Goal: Task Accomplishment & Management: Use online tool/utility

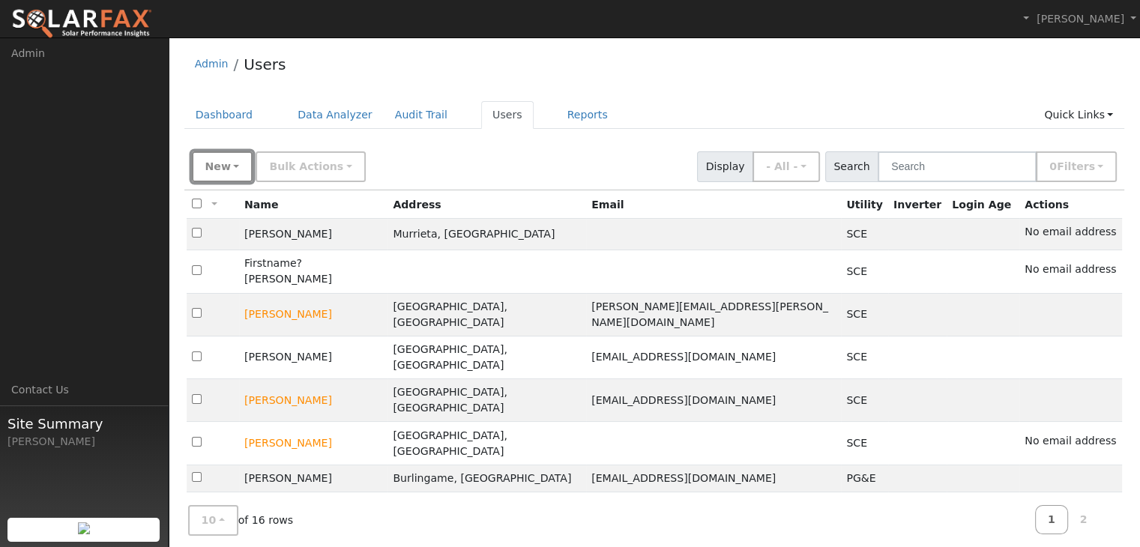
click at [213, 172] on span "New" at bounding box center [217, 166] width 25 height 12
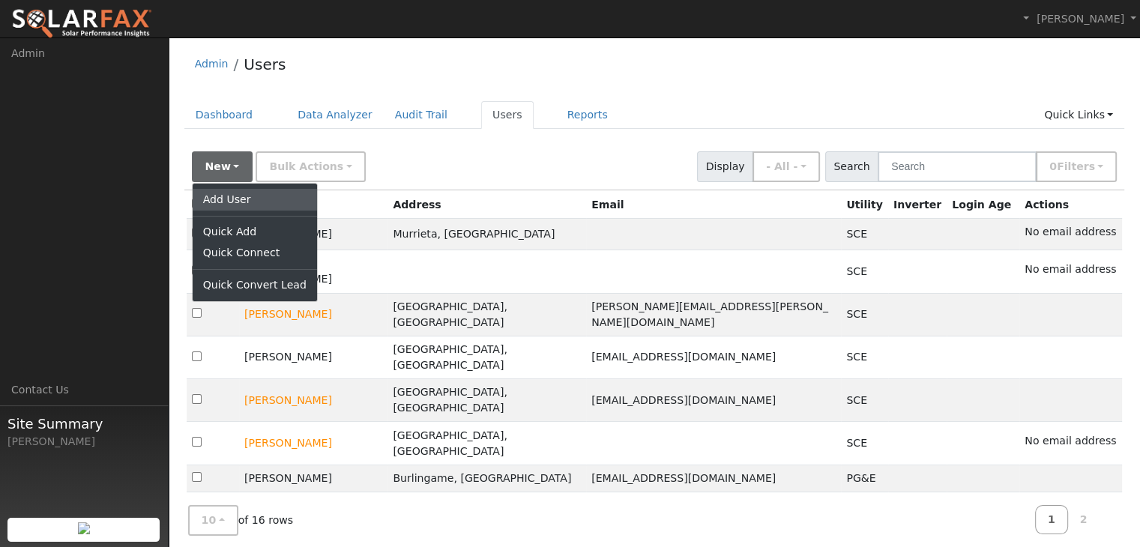
click at [225, 199] on link "Add User" at bounding box center [255, 199] width 124 height 21
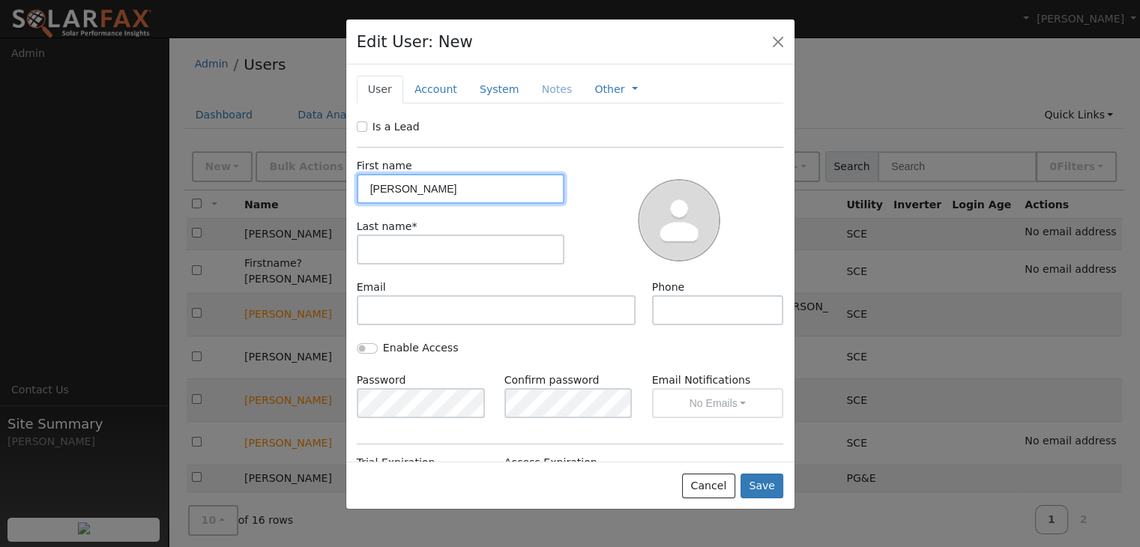
type input "Jasmeet"
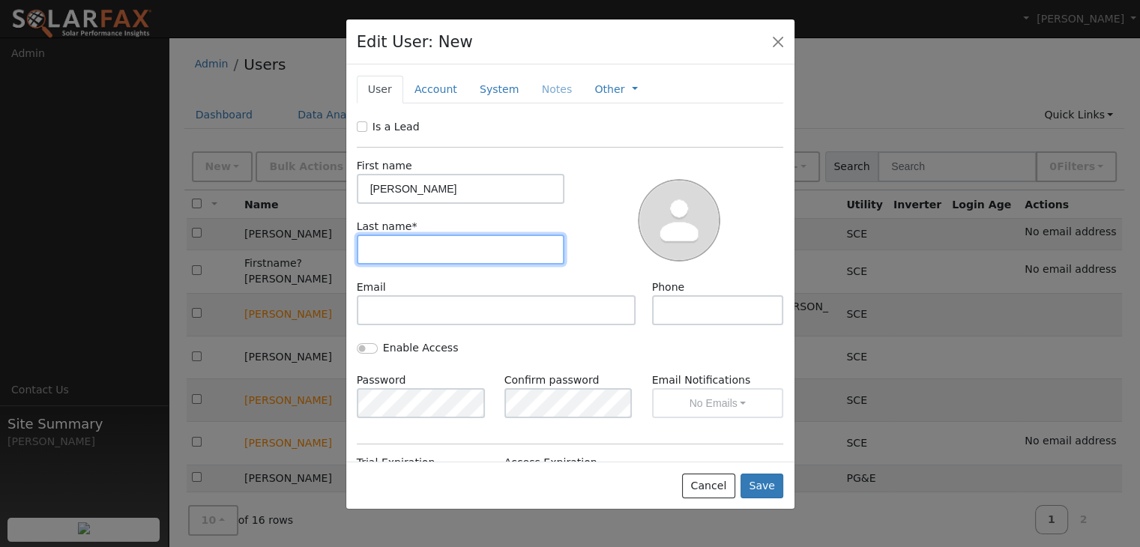
click at [381, 256] on input "text" at bounding box center [461, 250] width 208 height 30
type input "manak"
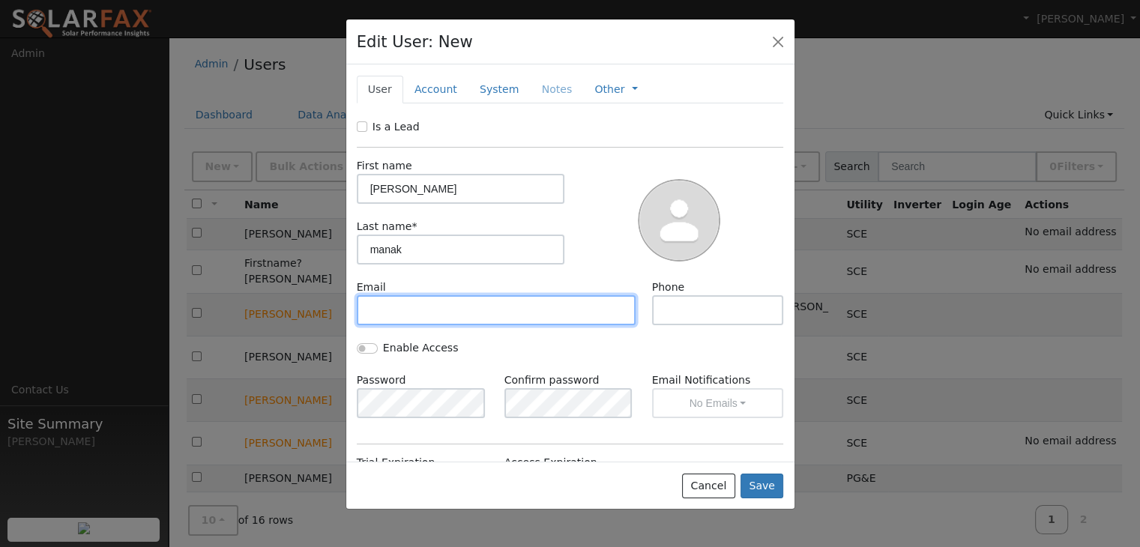
click at [370, 310] on input "text" at bounding box center [497, 310] width 280 height 30
type input "jasmeet.manak@gmail.com"
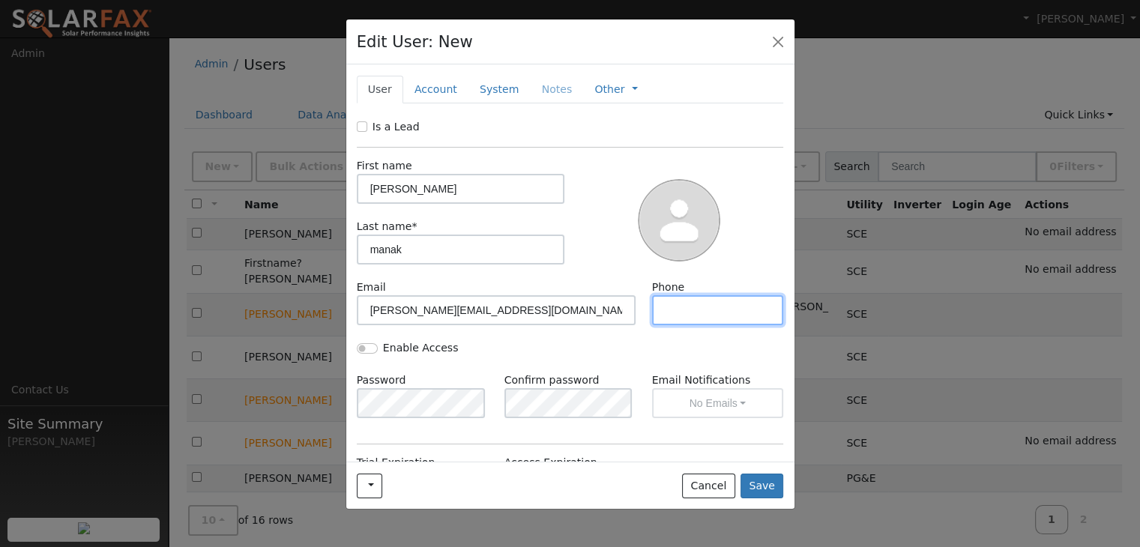
click at [652, 302] on input "text" at bounding box center [718, 310] width 132 height 30
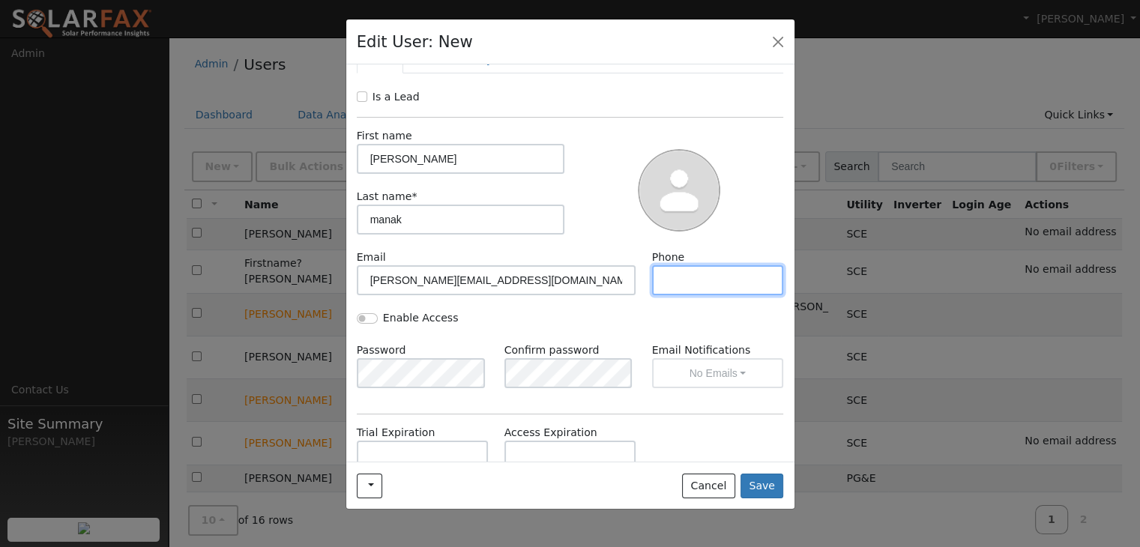
scroll to position [30, 0]
click at [363, 97] on input "Is a Lead" at bounding box center [362, 96] width 10 height 10
checkbox input "true"
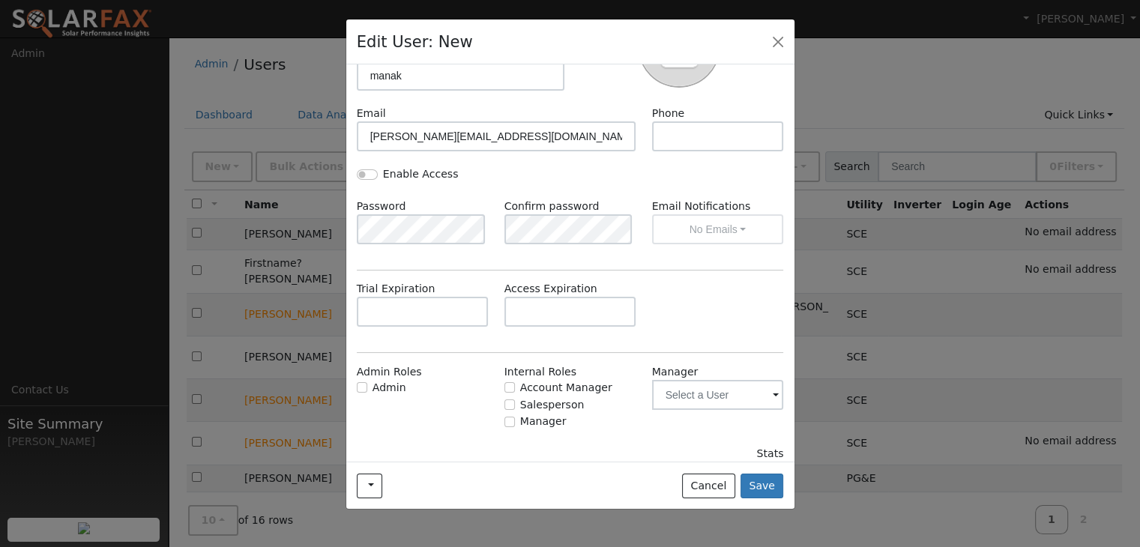
scroll to position [176, 0]
click at [764, 481] on button "Save" at bounding box center [762, 486] width 43 height 25
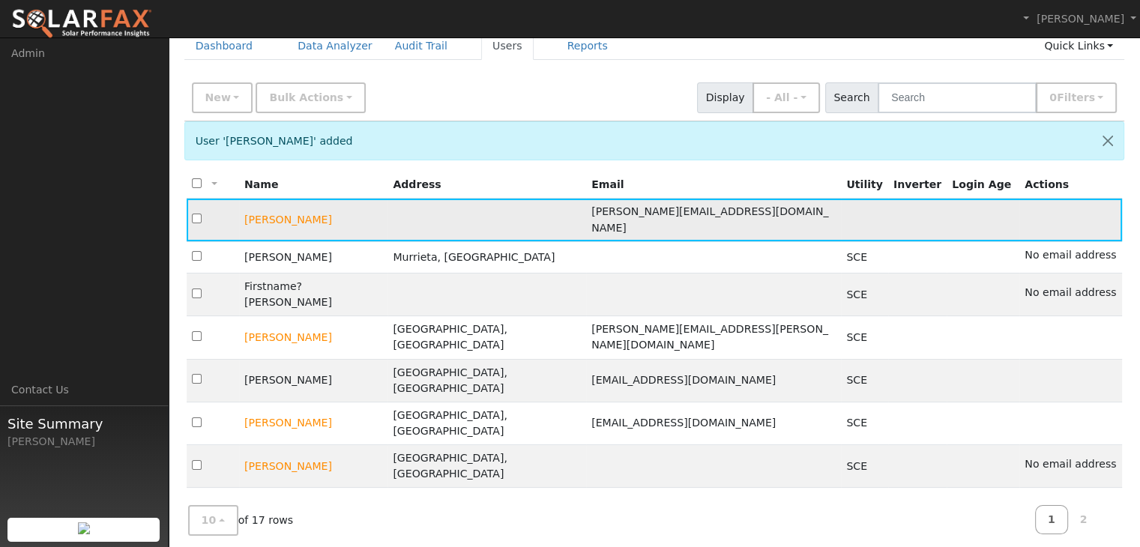
scroll to position [68, 0]
click at [281, 214] on td "[PERSON_NAME]" at bounding box center [313, 220] width 148 height 43
click at [195, 215] on input "checkbox" at bounding box center [197, 219] width 10 height 10
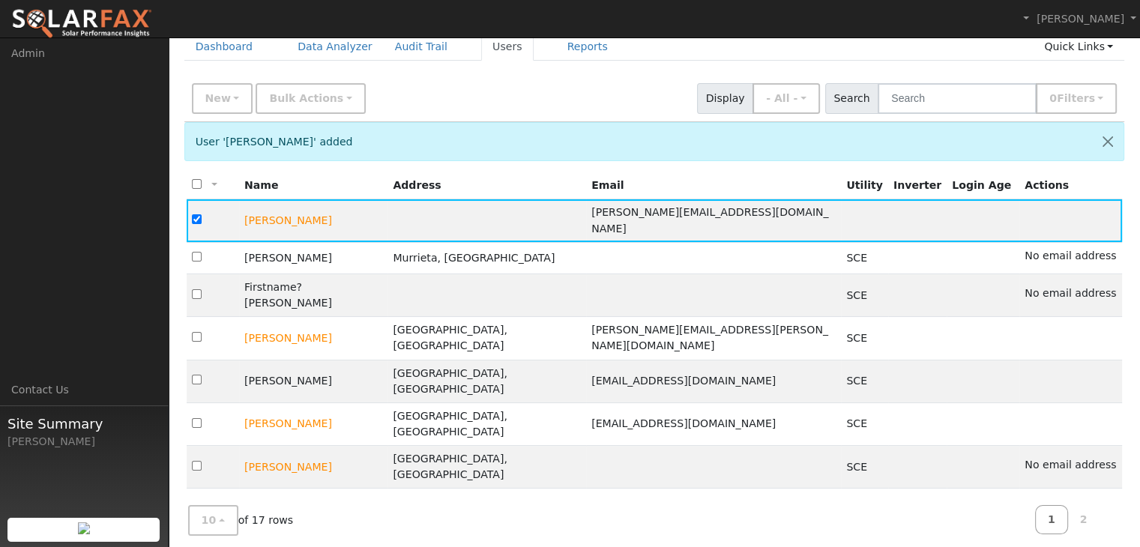
scroll to position [0, 0]
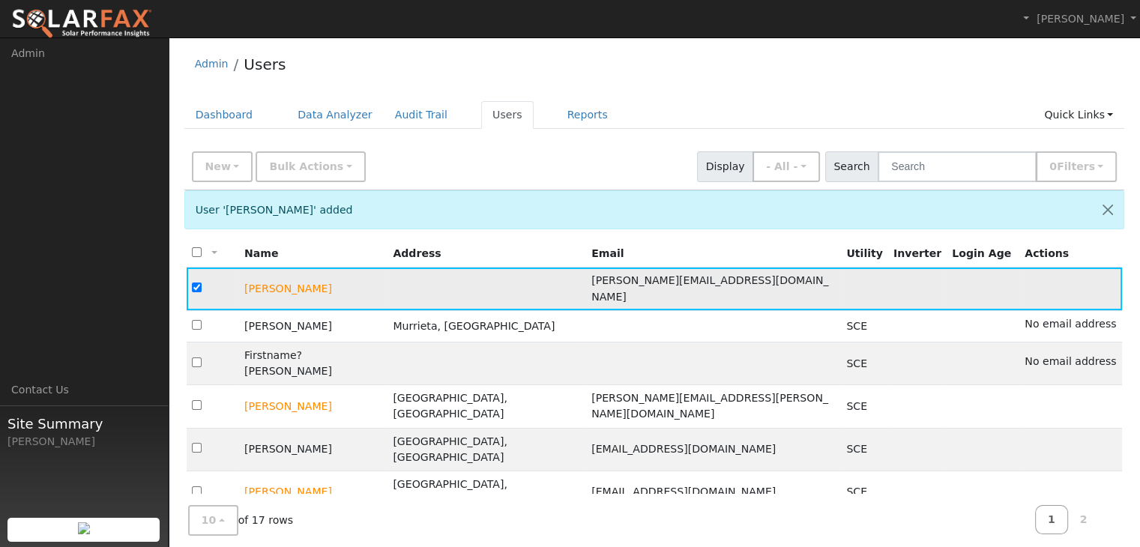
click at [198, 283] on input "checkbox" at bounding box center [197, 288] width 10 height 10
checkbox input "false"
click at [483, 106] on link "Users" at bounding box center [507, 115] width 52 height 28
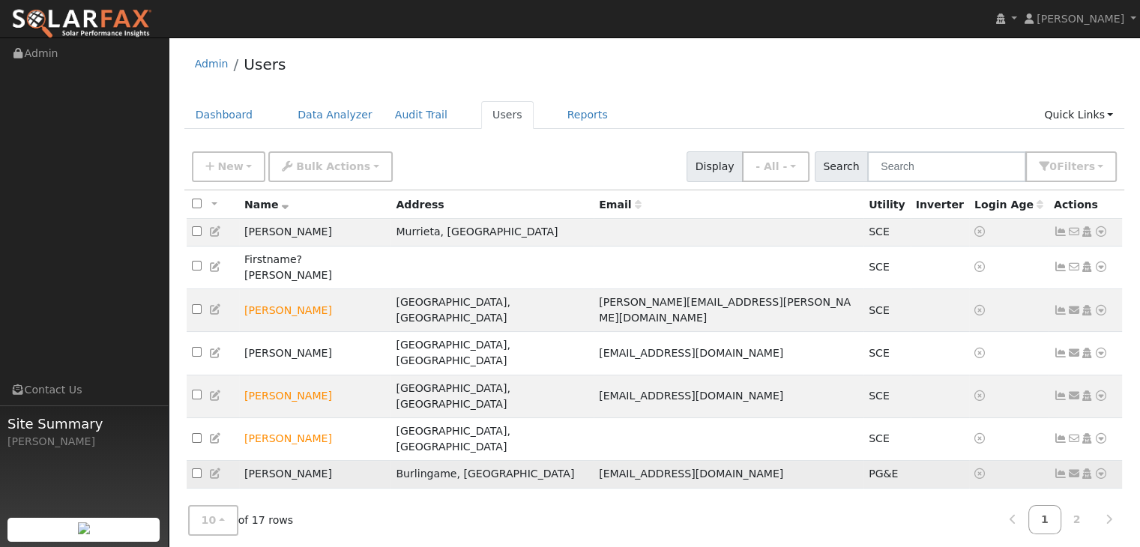
scroll to position [31, 0]
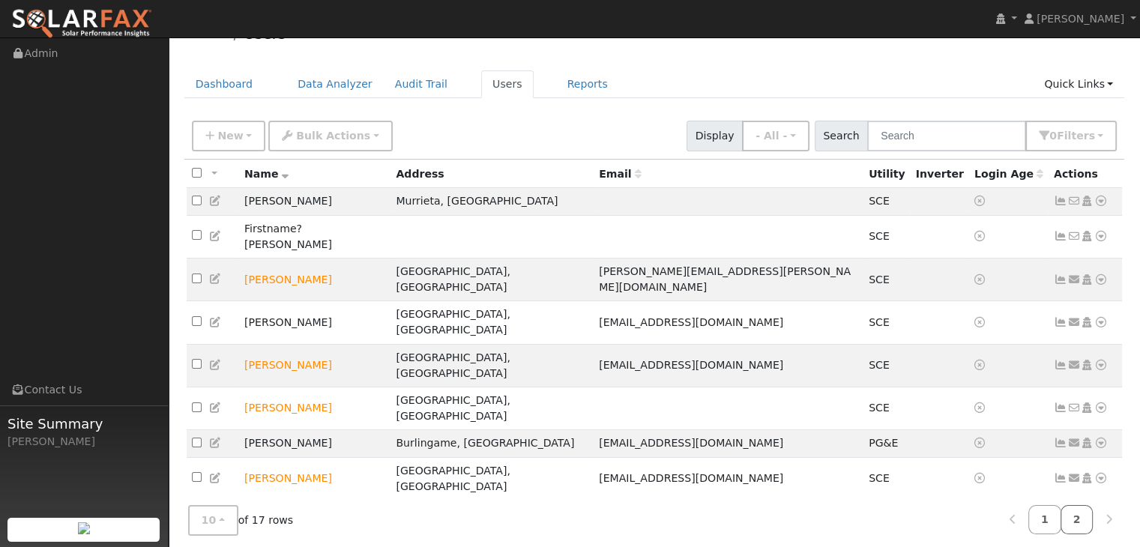
click at [1079, 515] on link "2" at bounding box center [1077, 519] width 33 height 29
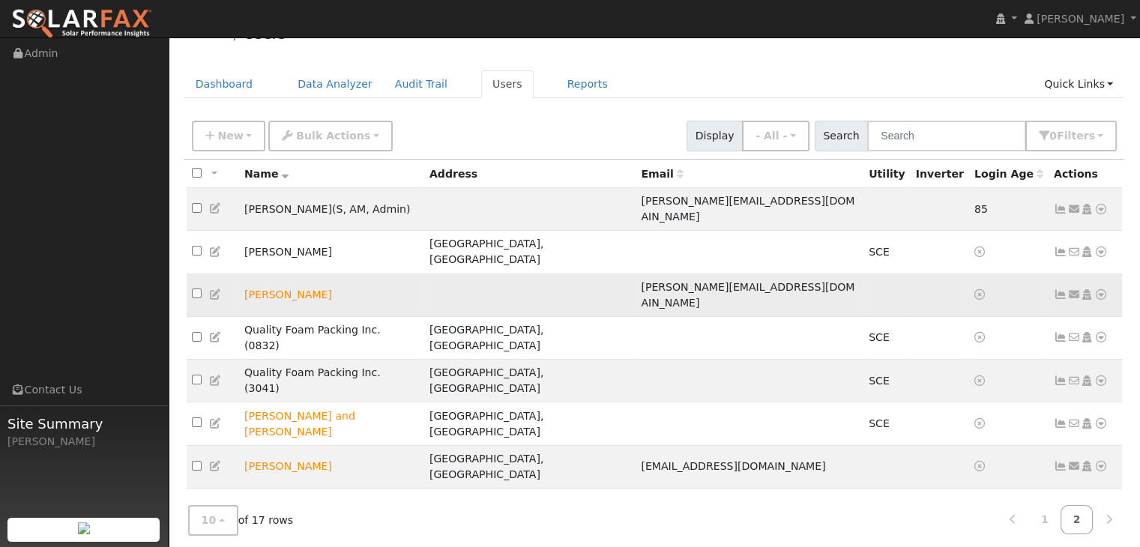
click at [211, 289] on icon at bounding box center [215, 294] width 13 height 10
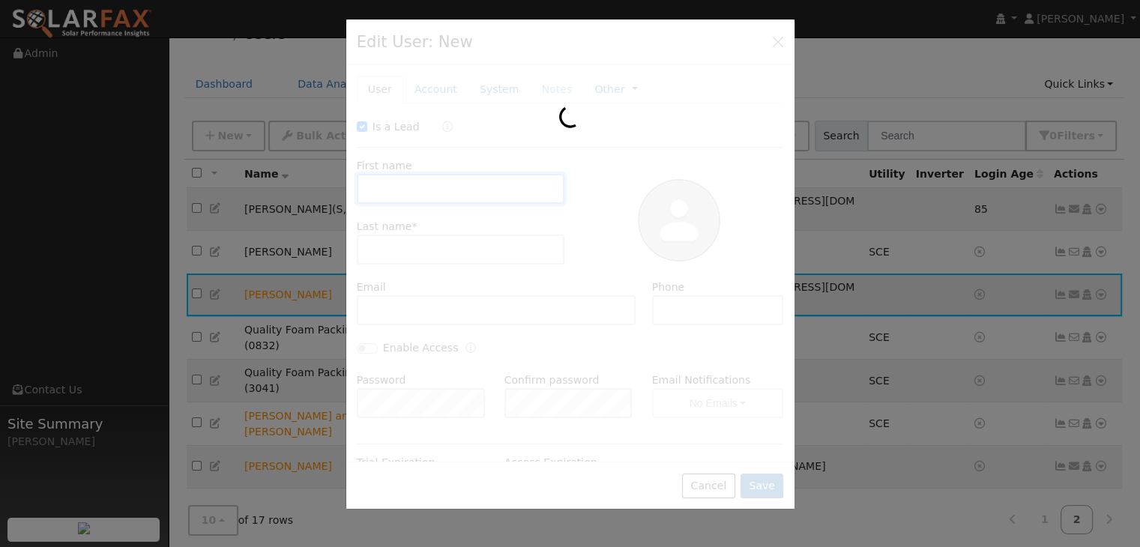
checkbox input "true"
type input "Jasmeet"
type input "manak"
type input "jasmeet.manak@gmail.com"
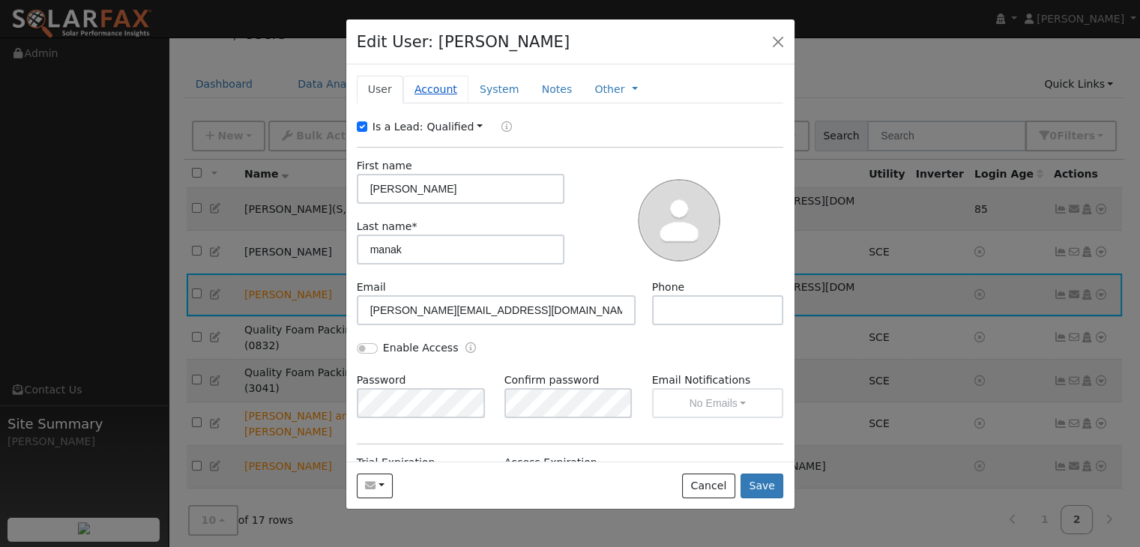
click at [431, 88] on link "Account" at bounding box center [435, 90] width 65 height 28
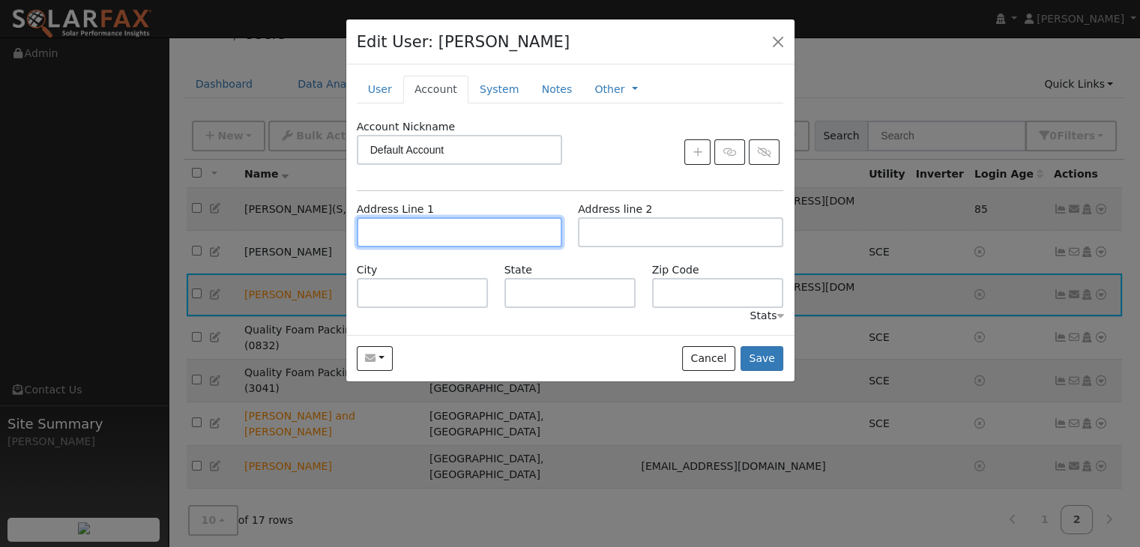
click at [376, 226] on input "text" at bounding box center [459, 232] width 205 height 30
type input "[STREET_ADDRESS]"
type input "Cerritos"
type input "CA"
type input "90703"
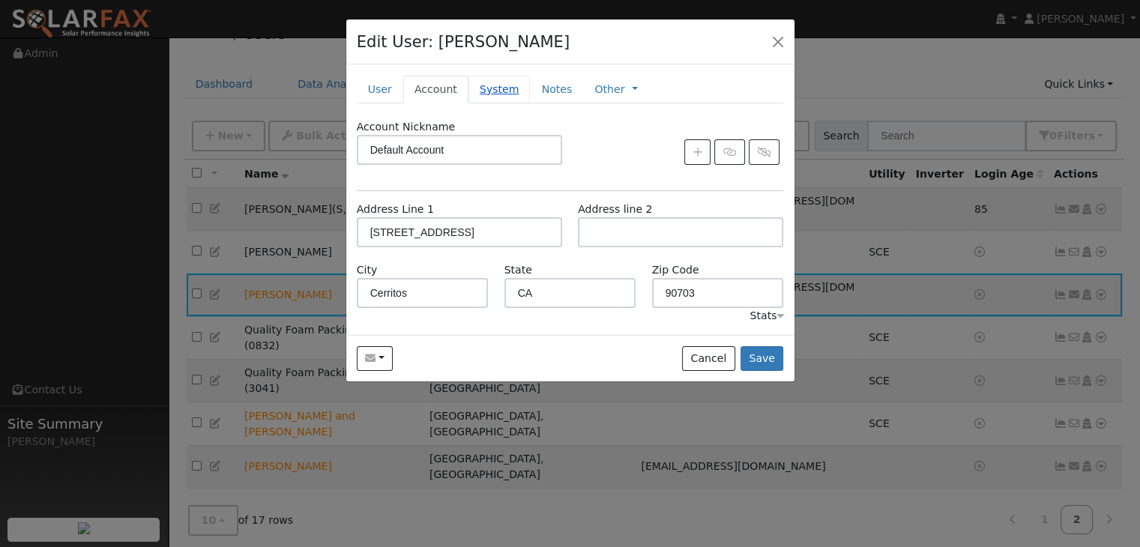
click at [486, 90] on link "System" at bounding box center [499, 90] width 62 height 28
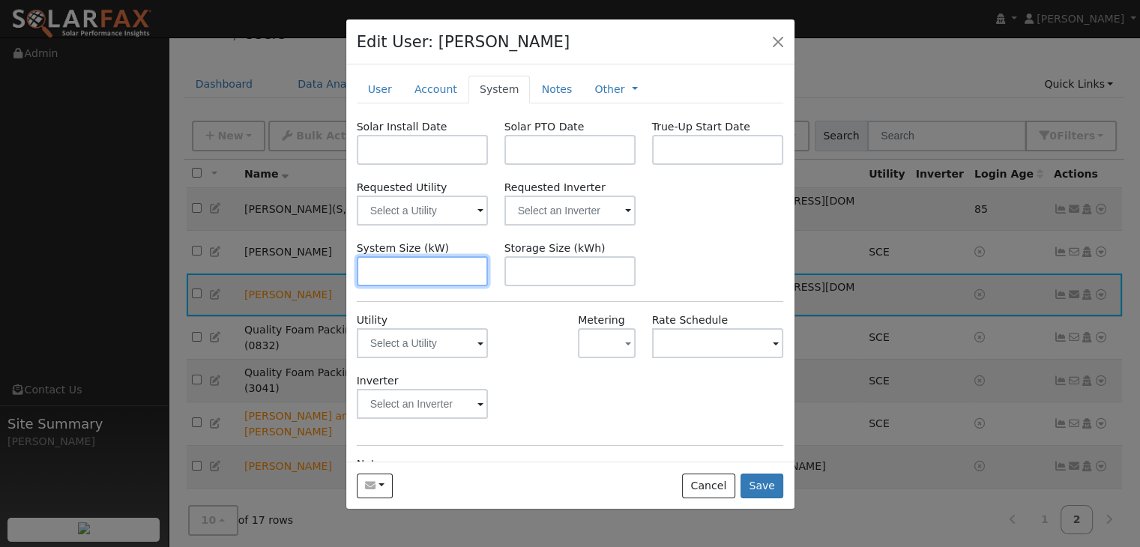
scroll to position [36, 0]
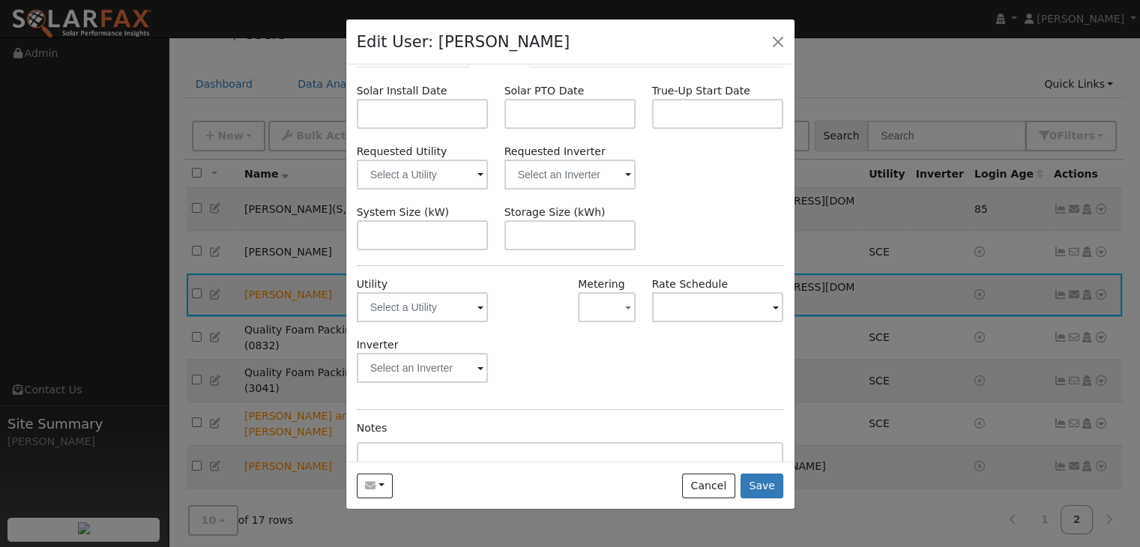
click at [477, 310] on span at bounding box center [480, 308] width 6 height 17
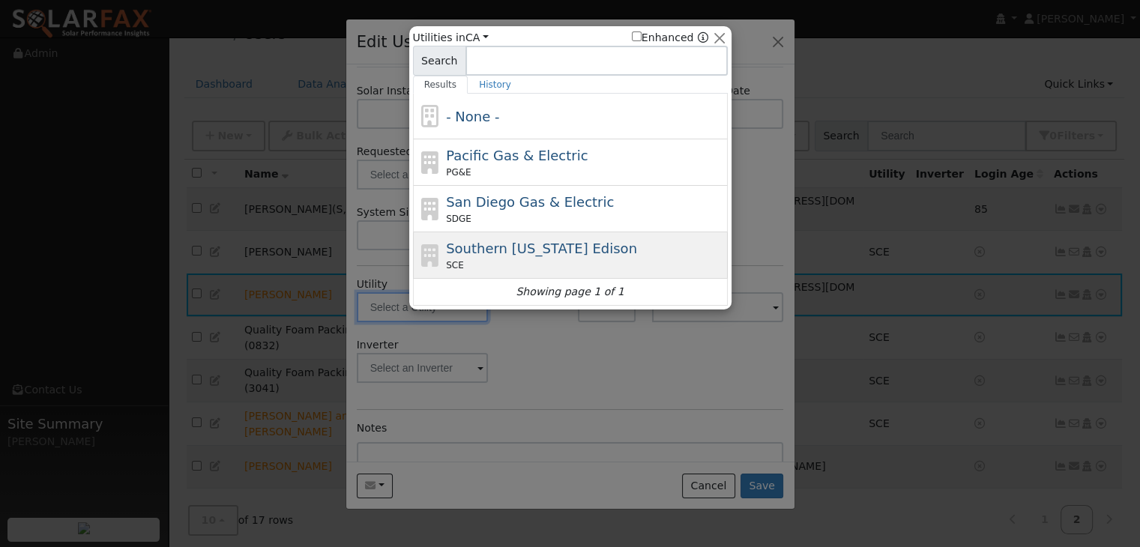
click at [504, 254] on span "Southern [US_STATE] Edison" at bounding box center [541, 249] width 191 height 16
type input "SCE"
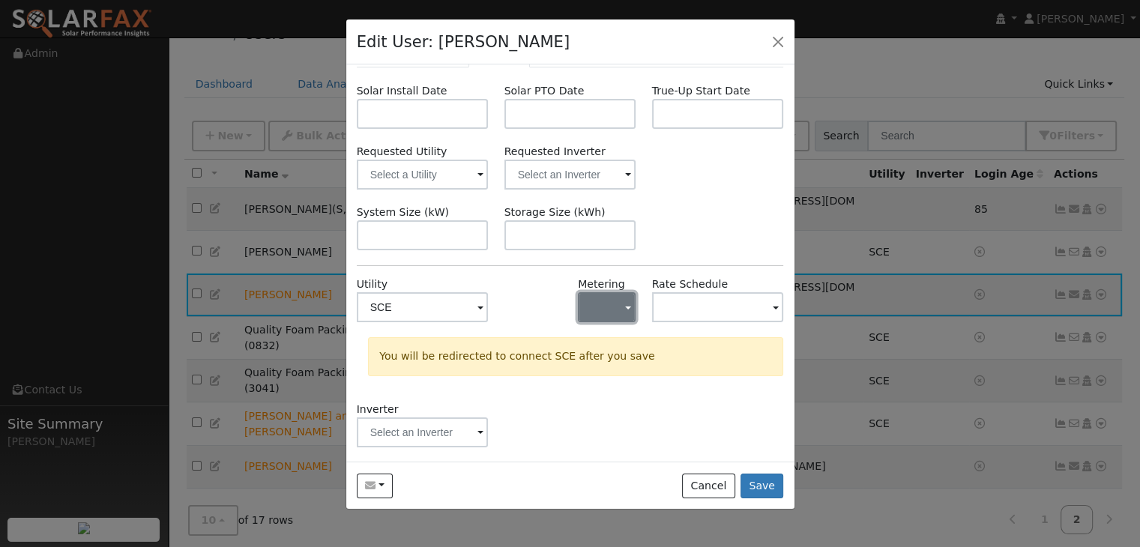
click at [615, 305] on button "button" at bounding box center [607, 307] width 58 height 30
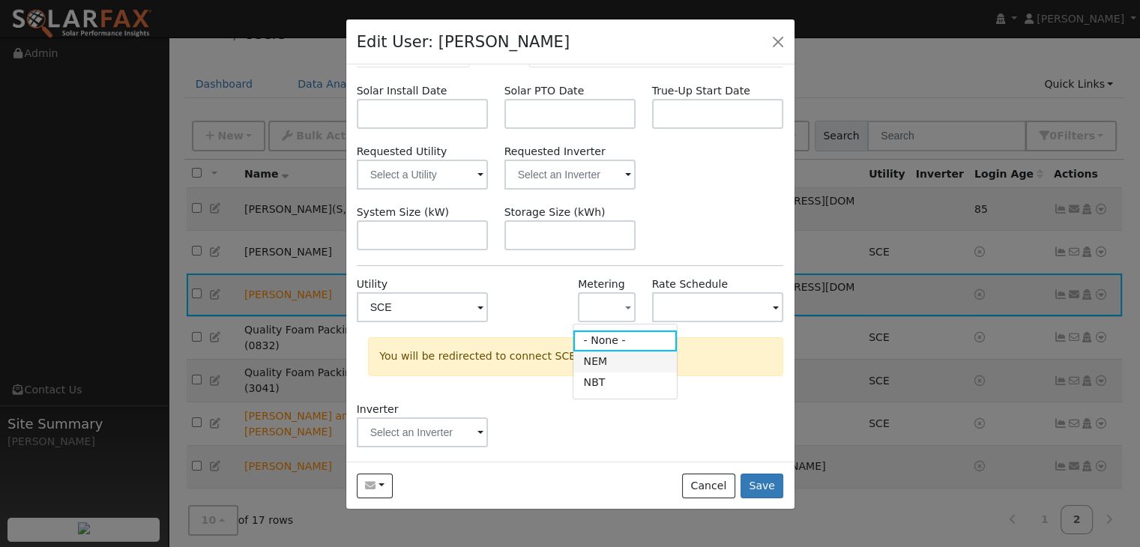
click at [615, 359] on link "NEM" at bounding box center [625, 362] width 104 height 21
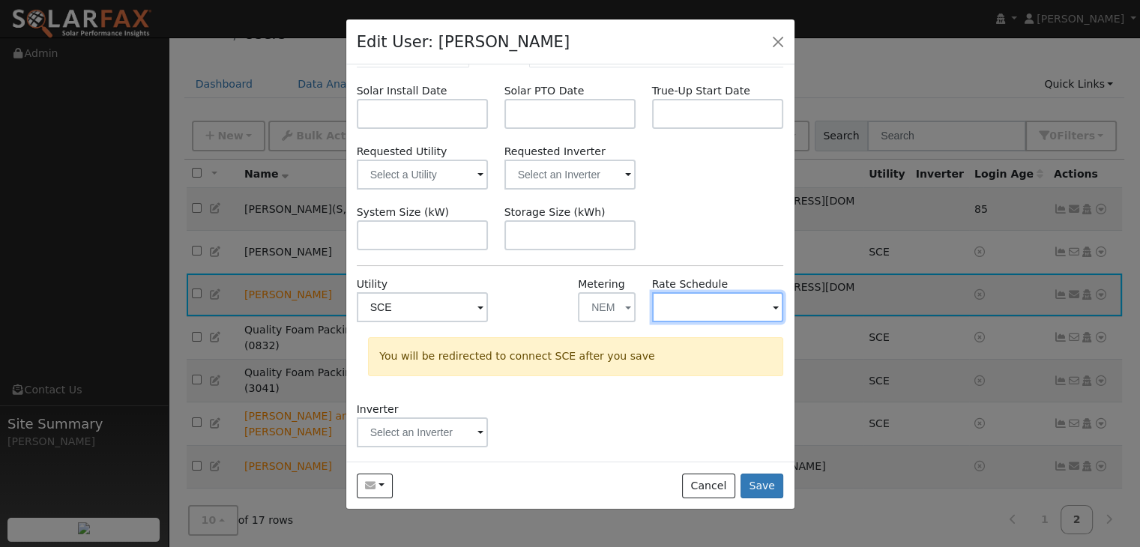
click at [489, 317] on input "text" at bounding box center [423, 307] width 132 height 30
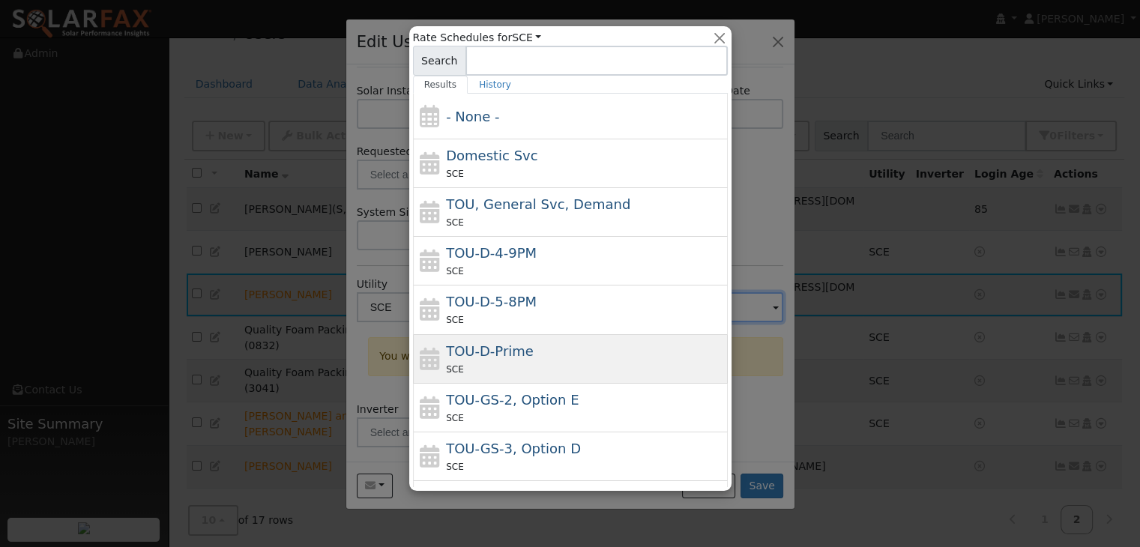
click at [561, 358] on div "TOU-D-Prime SCE" at bounding box center [585, 359] width 278 height 36
type input "TOU-D-Prime"
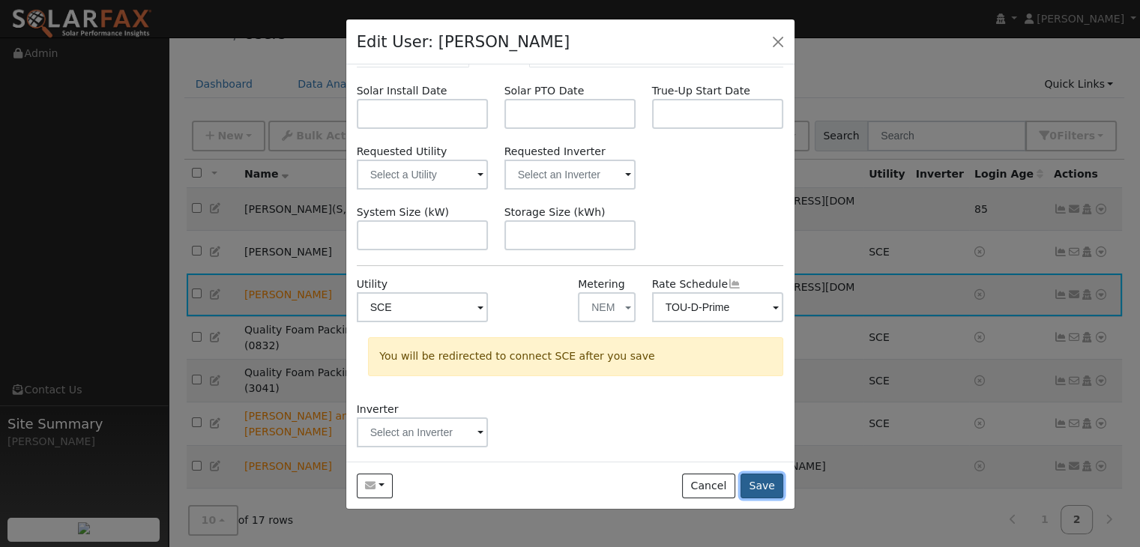
click at [765, 482] on button "Save" at bounding box center [762, 486] width 43 height 25
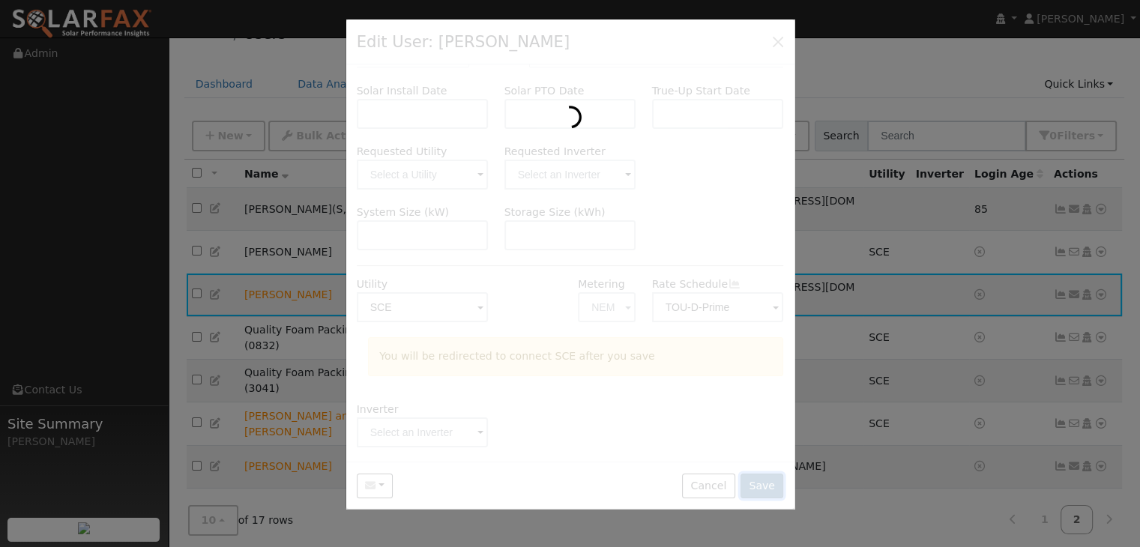
scroll to position [0, 0]
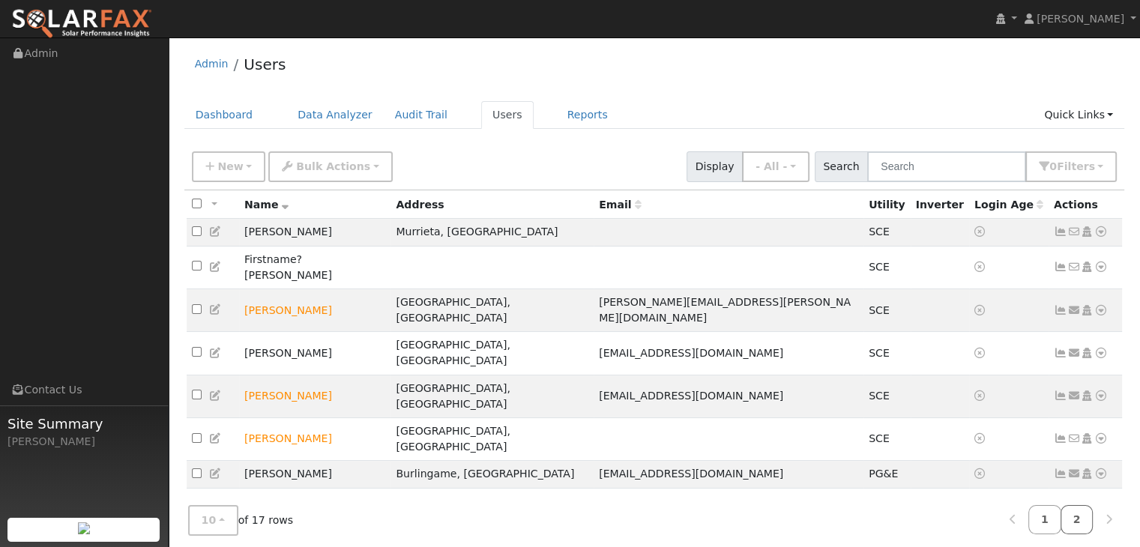
click at [1075, 514] on link "2" at bounding box center [1077, 519] width 33 height 29
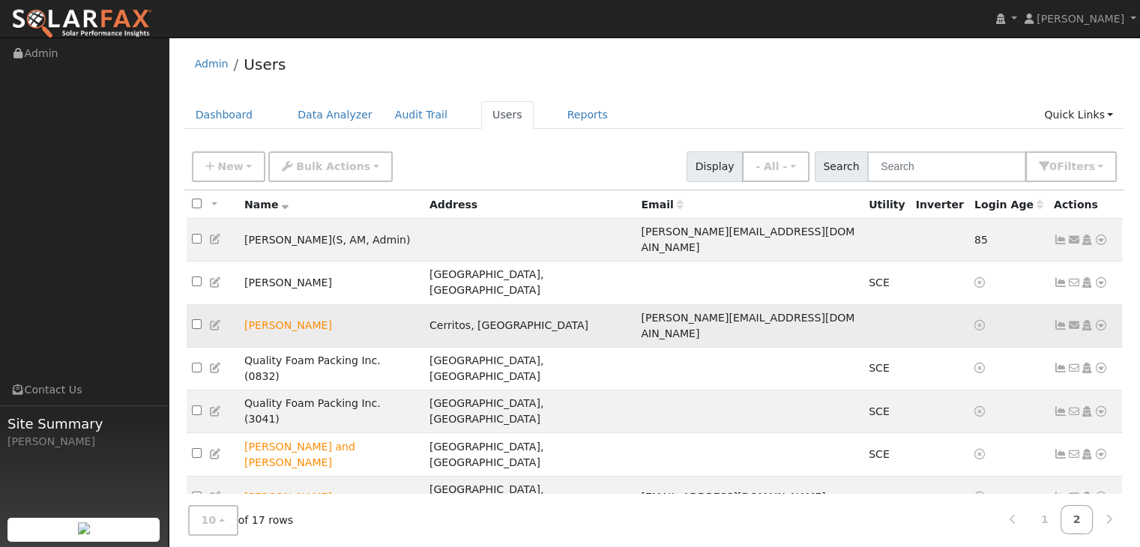
click at [1103, 320] on icon at bounding box center [1100, 325] width 13 height 10
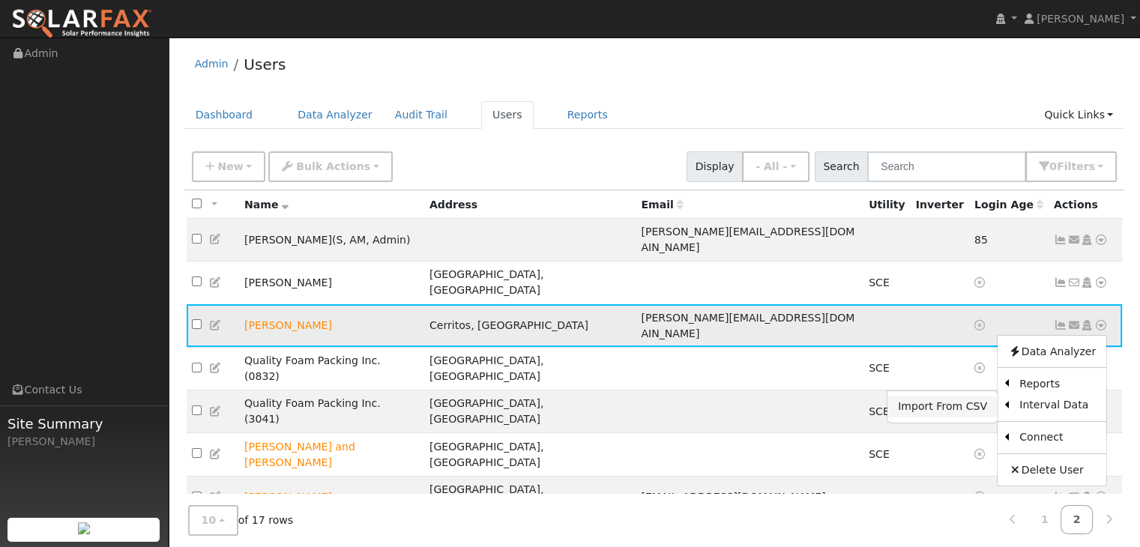
click at [940, 397] on link "Import From CSV" at bounding box center [942, 407] width 110 height 21
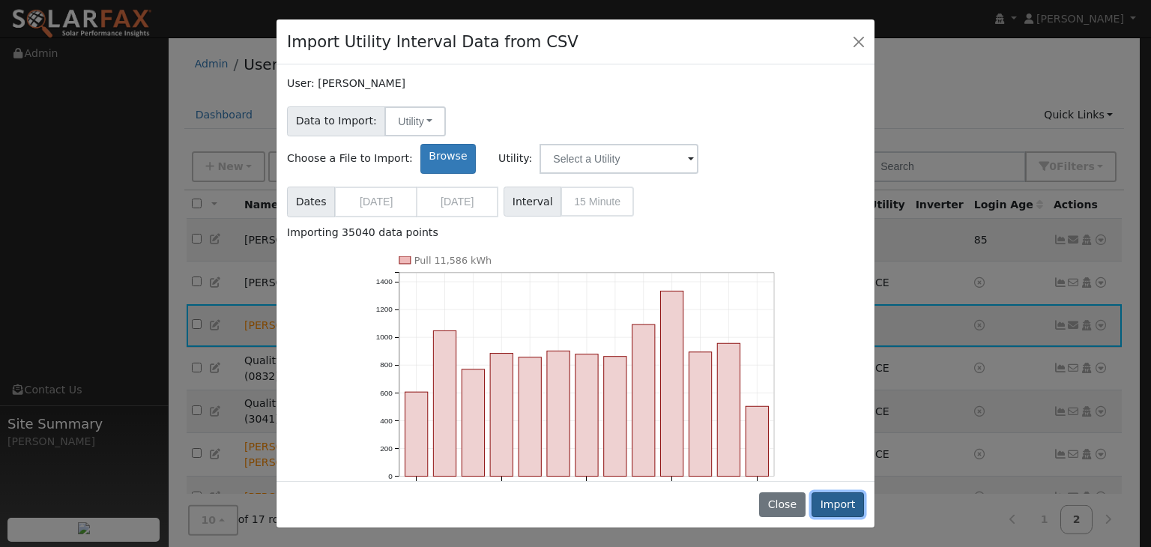
click at [838, 504] on button "Import" at bounding box center [838, 504] width 52 height 25
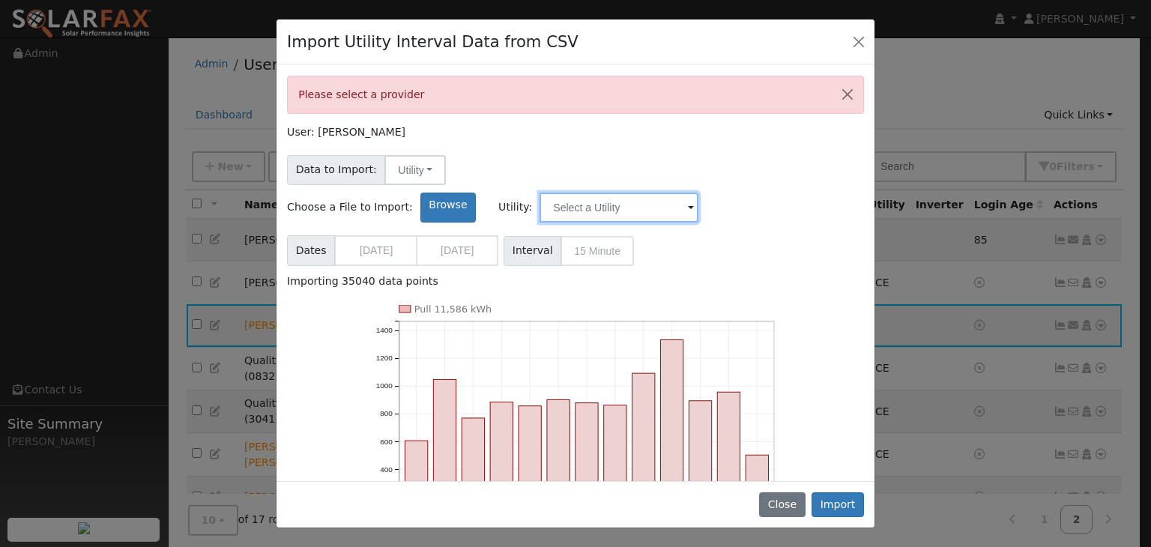
click at [699, 193] on input "text" at bounding box center [619, 208] width 159 height 30
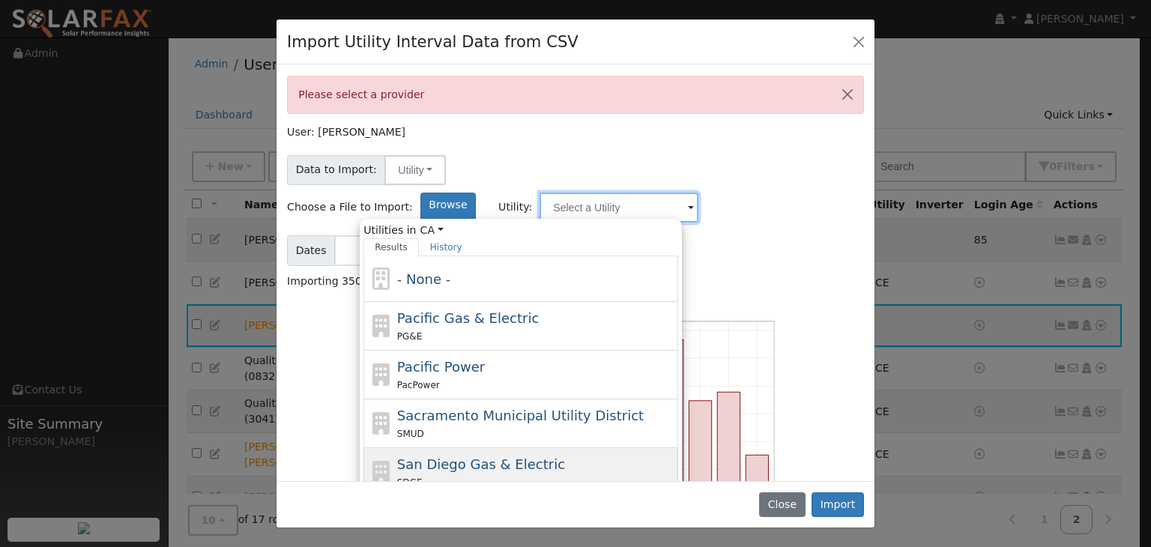
scroll to position [93, 0]
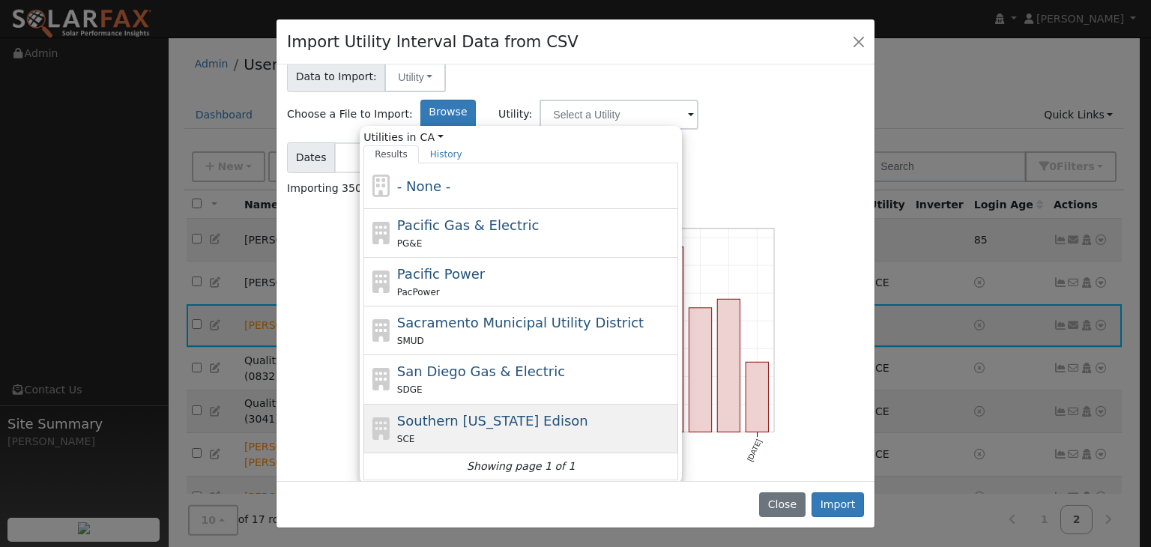
click at [609, 431] on div "SCE" at bounding box center [536, 439] width 278 height 16
type input "Southern [US_STATE] Edison"
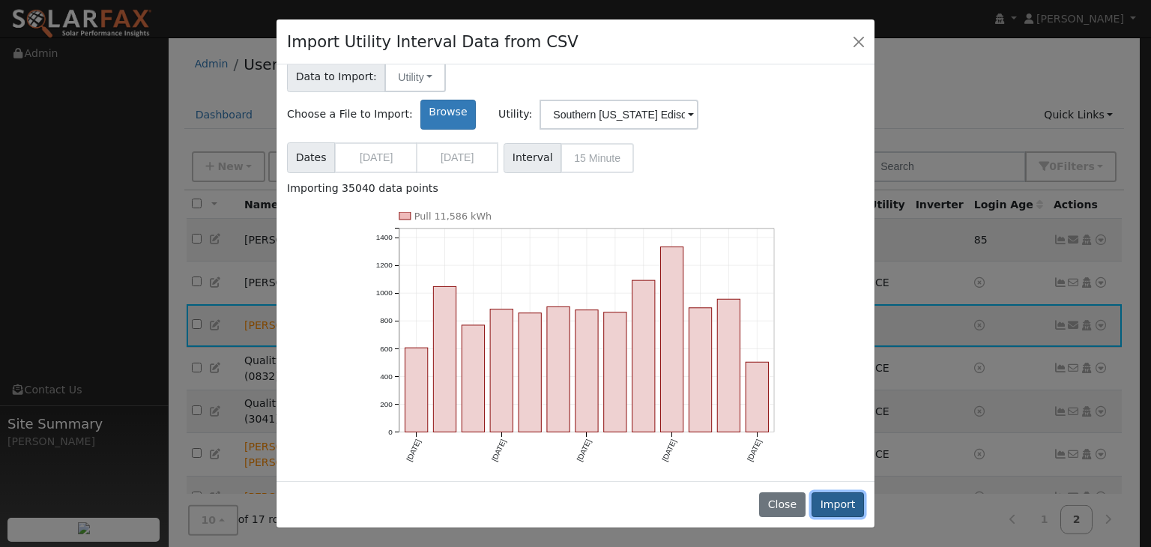
click at [842, 497] on button "Import" at bounding box center [838, 504] width 52 height 25
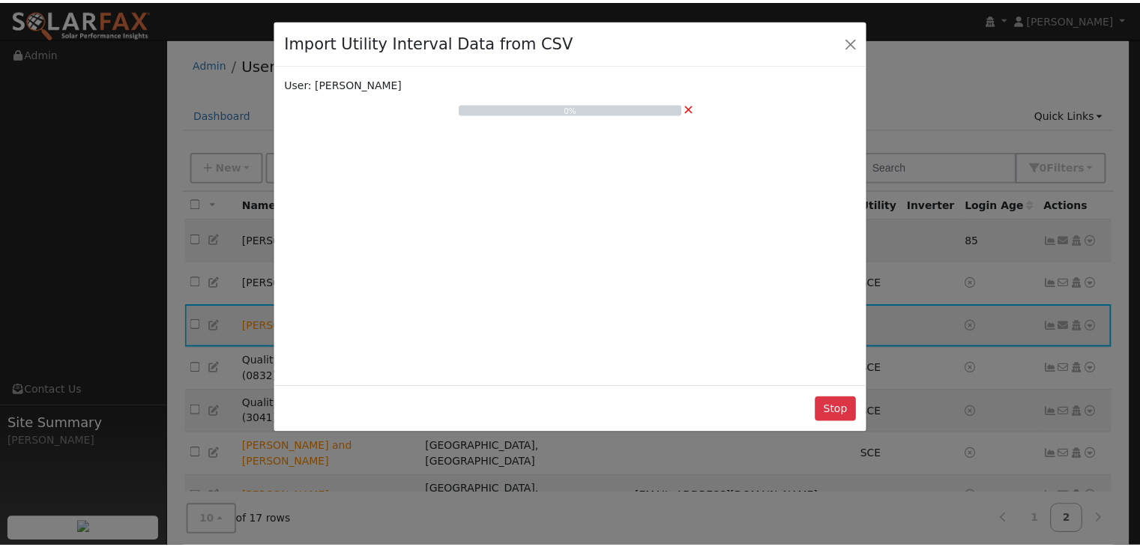
scroll to position [0, 0]
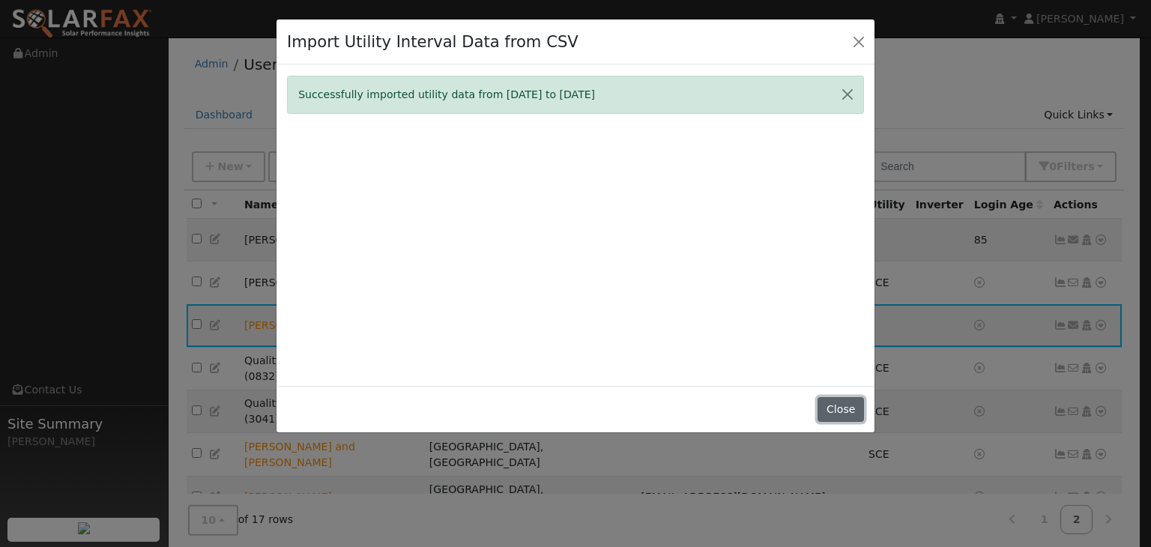
click at [836, 402] on button "Close" at bounding box center [841, 409] width 46 height 25
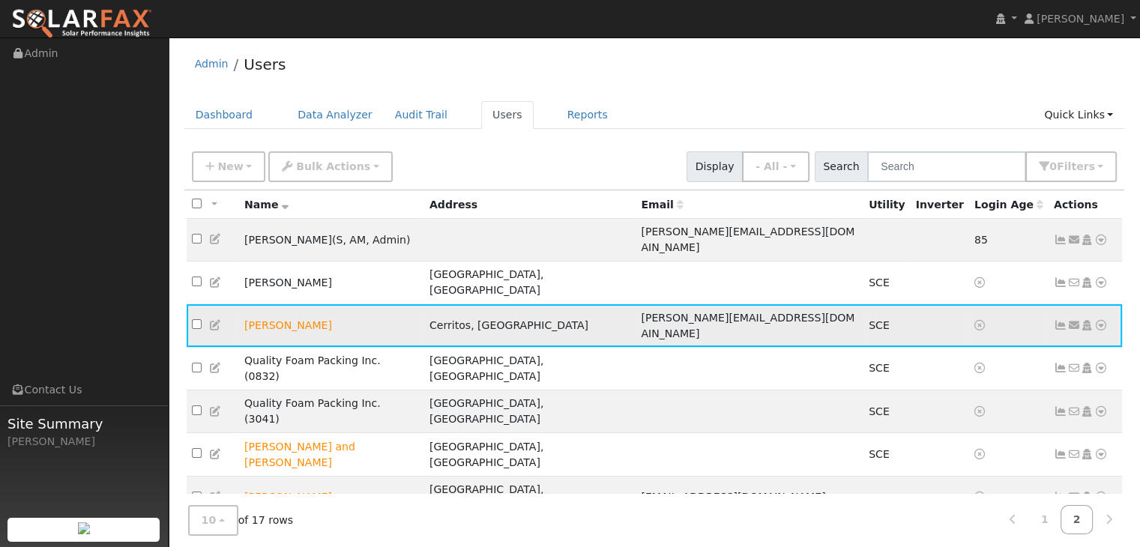
click at [1106, 320] on icon at bounding box center [1100, 325] width 13 height 10
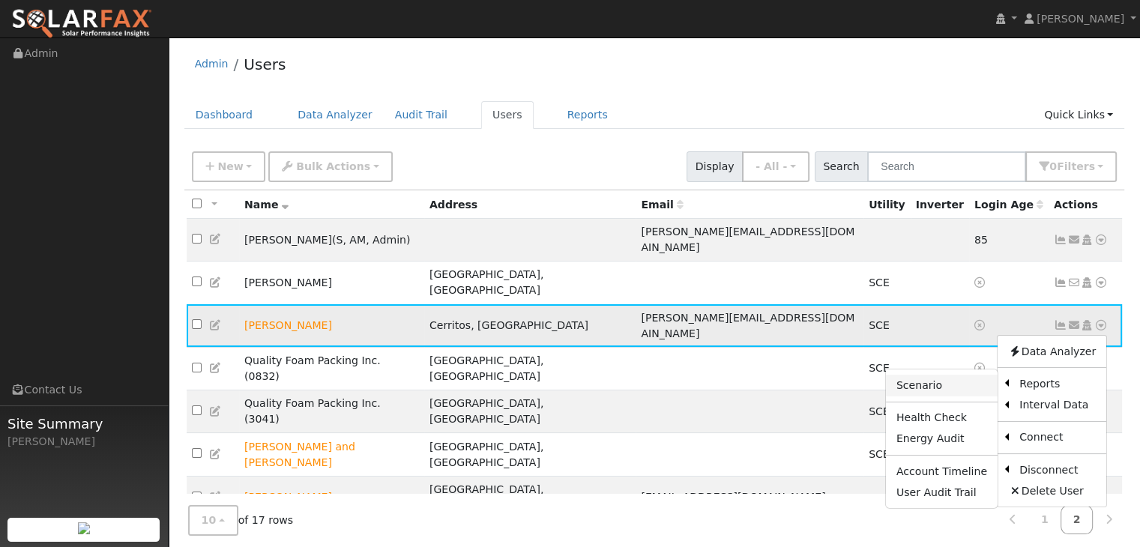
click at [938, 375] on link "Scenario" at bounding box center [942, 385] width 112 height 21
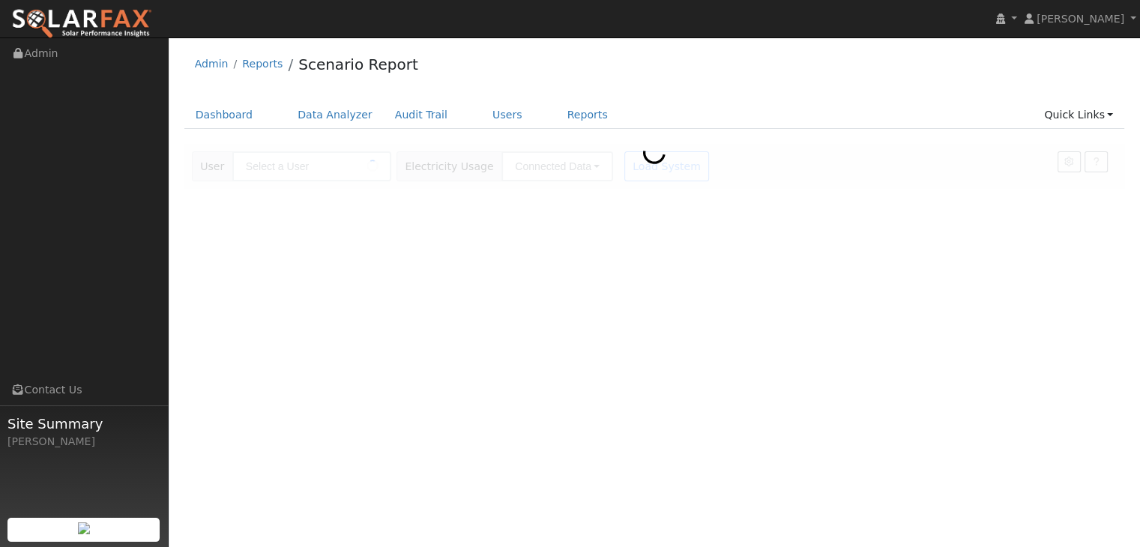
type input "[PERSON_NAME]"
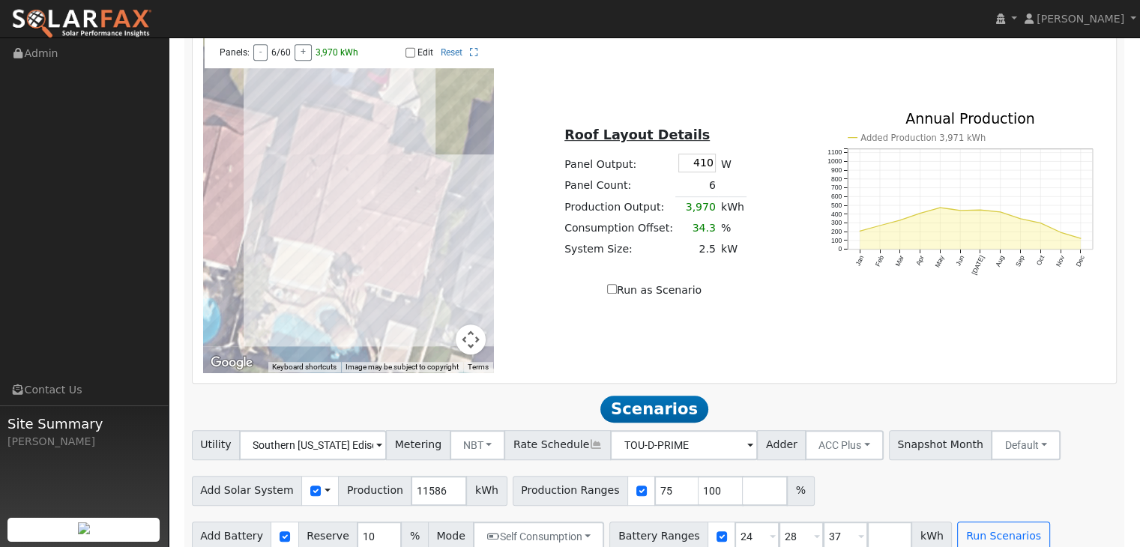
scroll to position [875, 0]
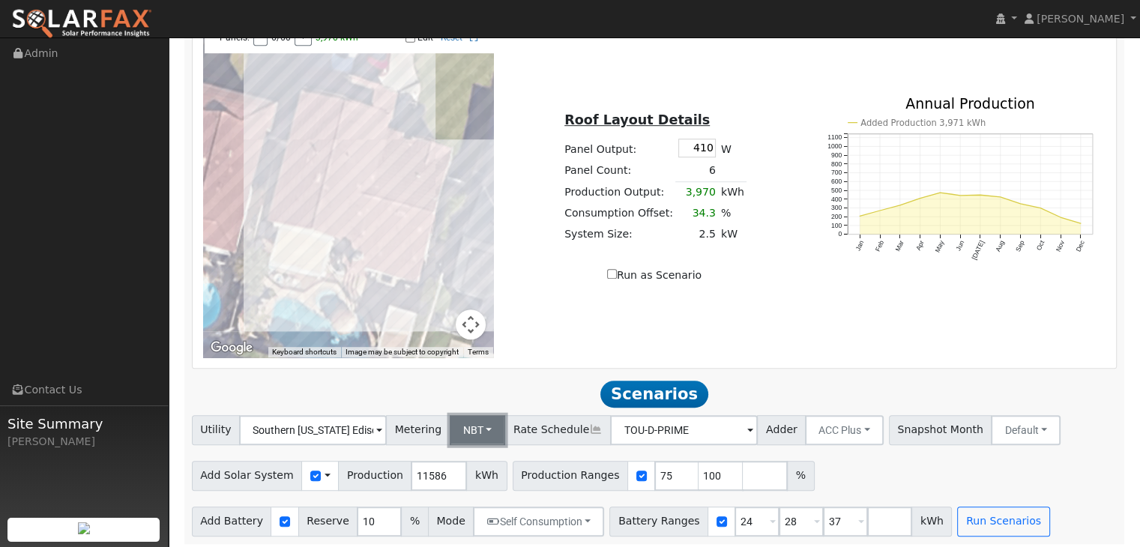
click at [478, 432] on button "NBT" at bounding box center [478, 430] width 56 height 30
click at [474, 465] on link "NEM" at bounding box center [490, 463] width 104 height 21
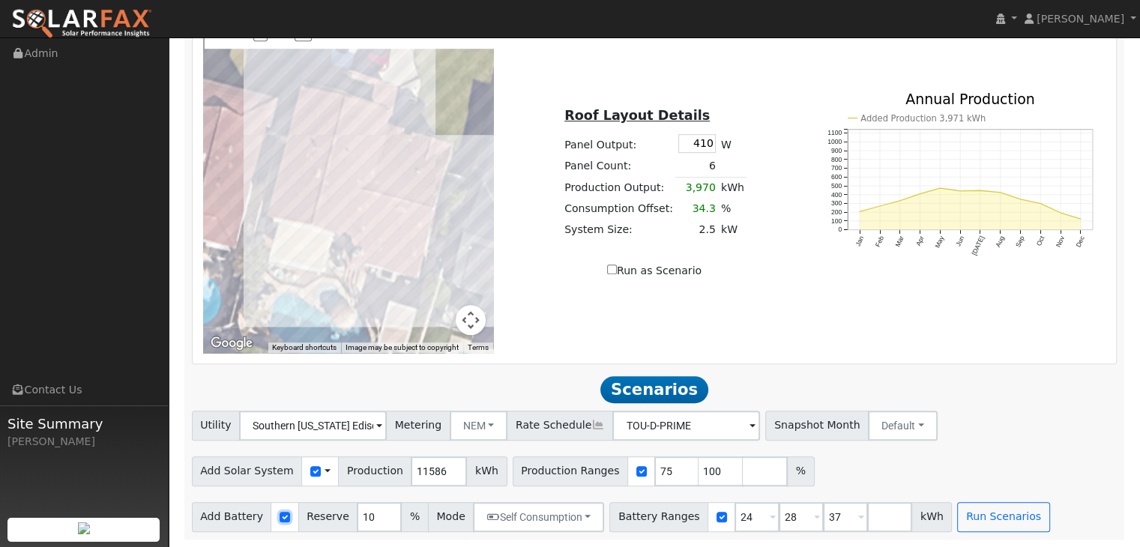
click at [280, 516] on input "checkbox" at bounding box center [285, 517] width 10 height 10
checkbox input "false"
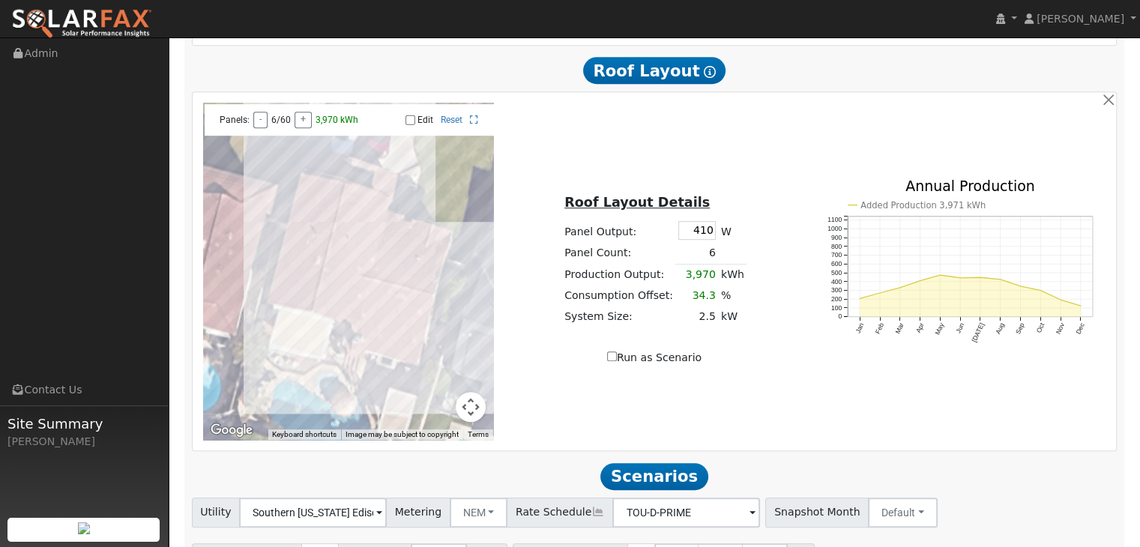
scroll to position [786, 0]
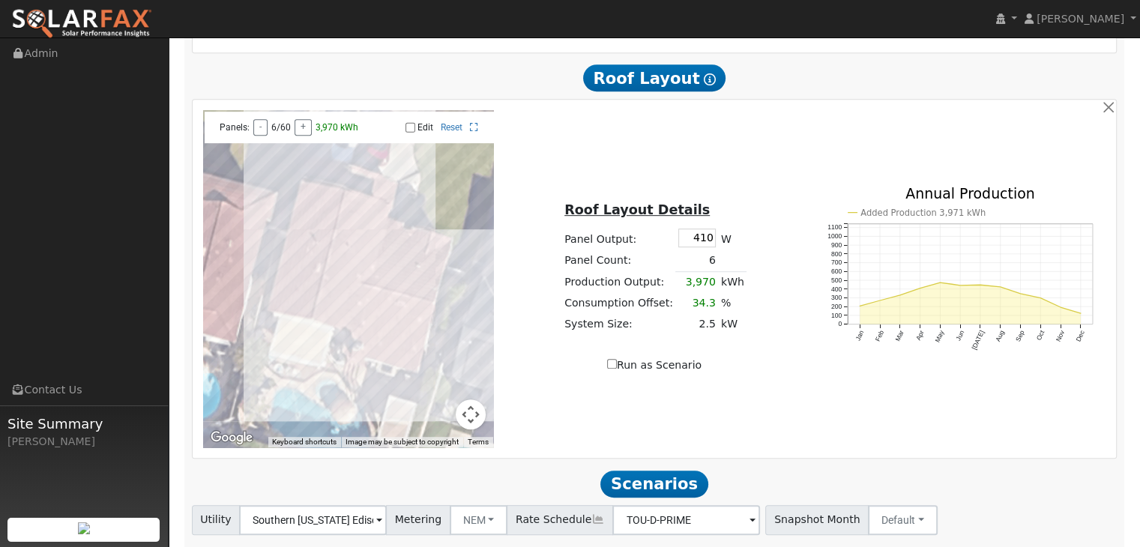
click at [411, 130] on input "Edit" at bounding box center [410, 127] width 10 height 10
checkbox input "true"
click at [399, 349] on div at bounding box center [348, 278] width 291 height 337
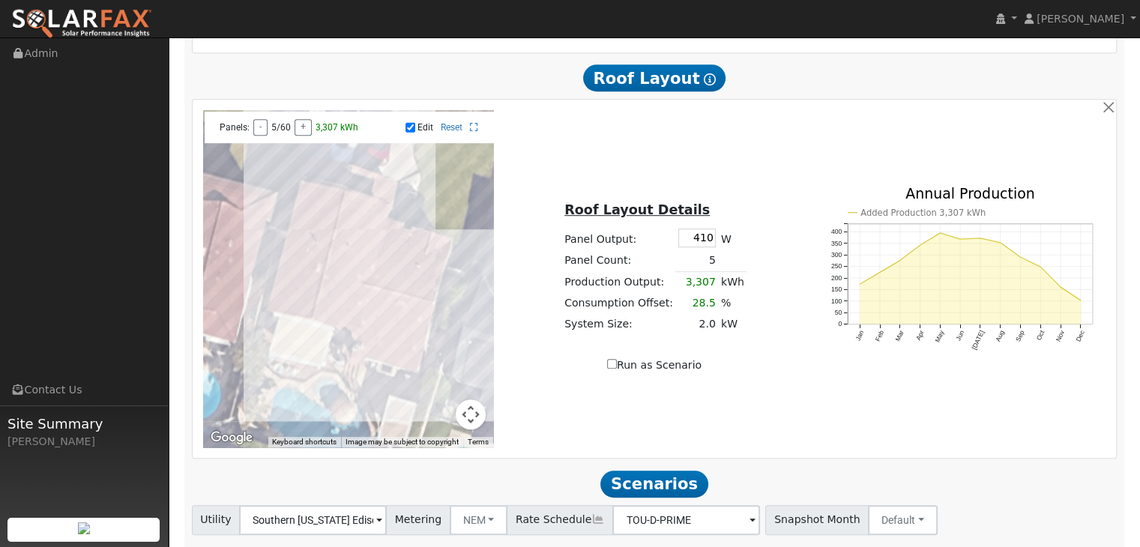
click at [381, 340] on div at bounding box center [348, 278] width 291 height 337
click at [375, 346] on div at bounding box center [348, 278] width 291 height 337
click at [385, 347] on div at bounding box center [348, 278] width 291 height 337
click at [401, 328] on div at bounding box center [348, 278] width 291 height 337
click at [387, 321] on div at bounding box center [348, 278] width 291 height 337
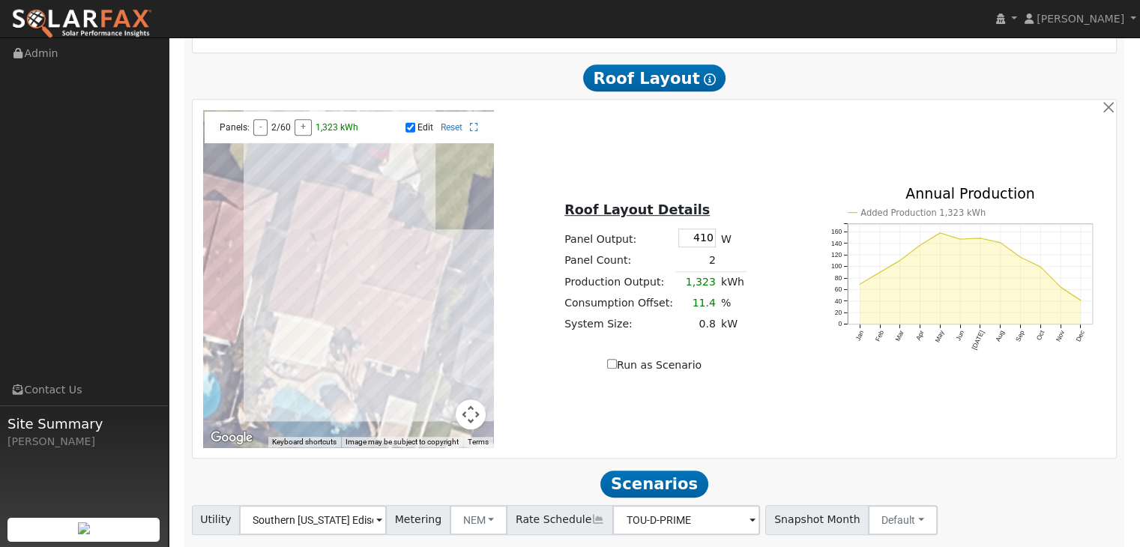
click at [376, 320] on div at bounding box center [348, 278] width 291 height 337
click at [364, 319] on div at bounding box center [348, 278] width 291 height 337
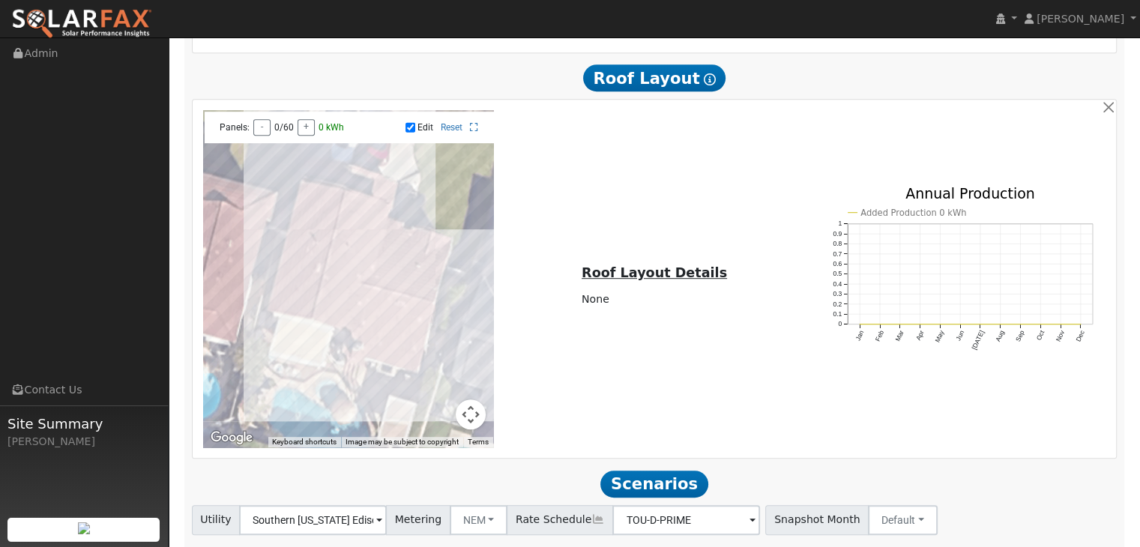
click at [317, 325] on div at bounding box center [348, 278] width 291 height 337
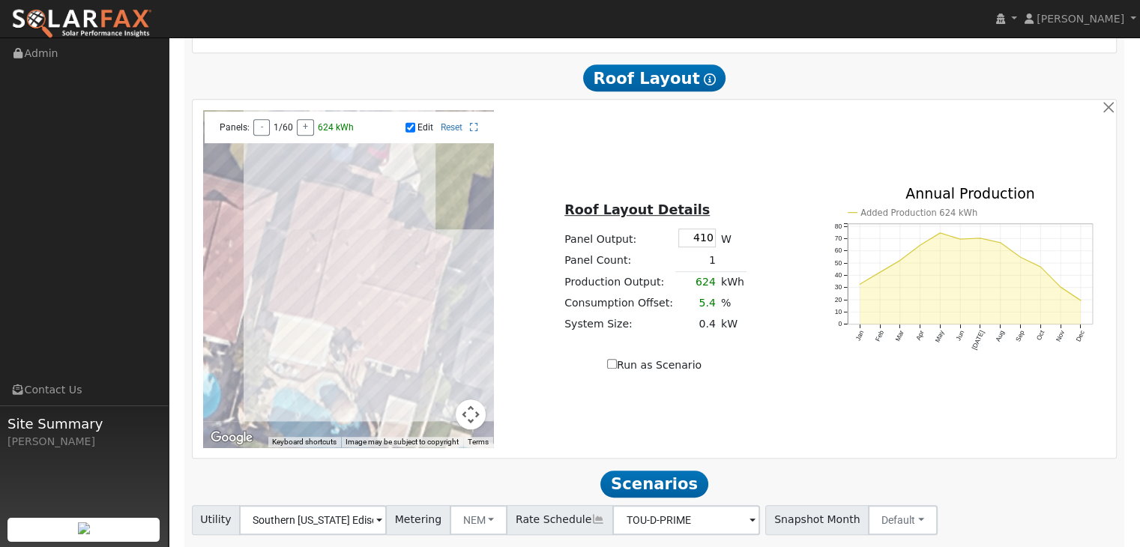
click at [321, 301] on div at bounding box center [348, 278] width 291 height 337
click at [327, 283] on div at bounding box center [348, 278] width 291 height 337
click at [331, 262] on div at bounding box center [348, 278] width 291 height 337
click at [338, 239] on div at bounding box center [348, 278] width 291 height 337
click at [351, 245] on div at bounding box center [348, 278] width 291 height 337
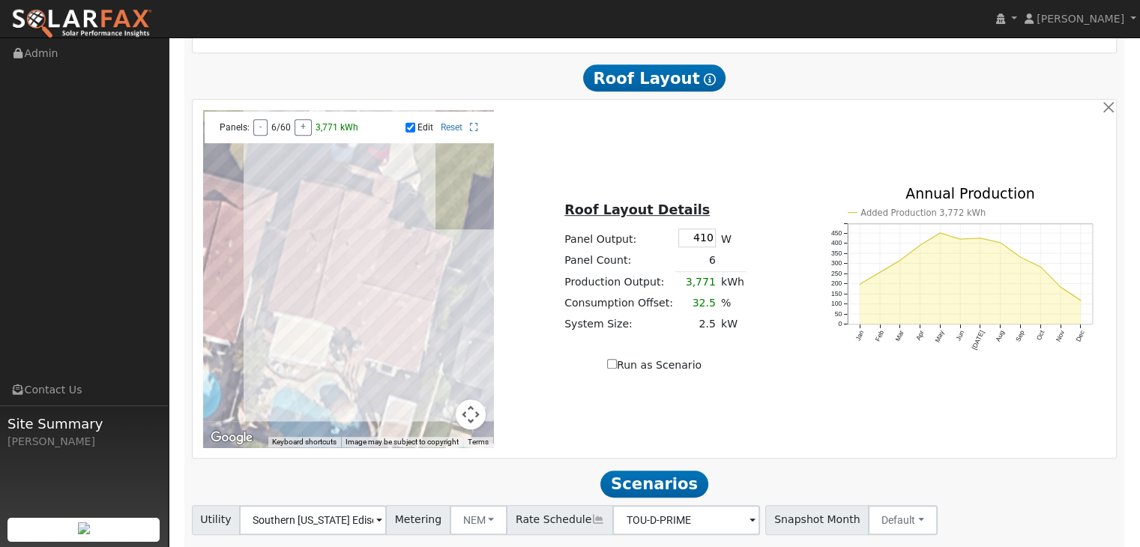
click at [351, 262] on div at bounding box center [348, 278] width 291 height 337
click at [340, 286] on div at bounding box center [348, 278] width 291 height 337
click at [335, 307] on div at bounding box center [348, 278] width 291 height 337
click at [328, 334] on div at bounding box center [348, 278] width 291 height 337
click at [342, 337] on div at bounding box center [348, 278] width 291 height 337
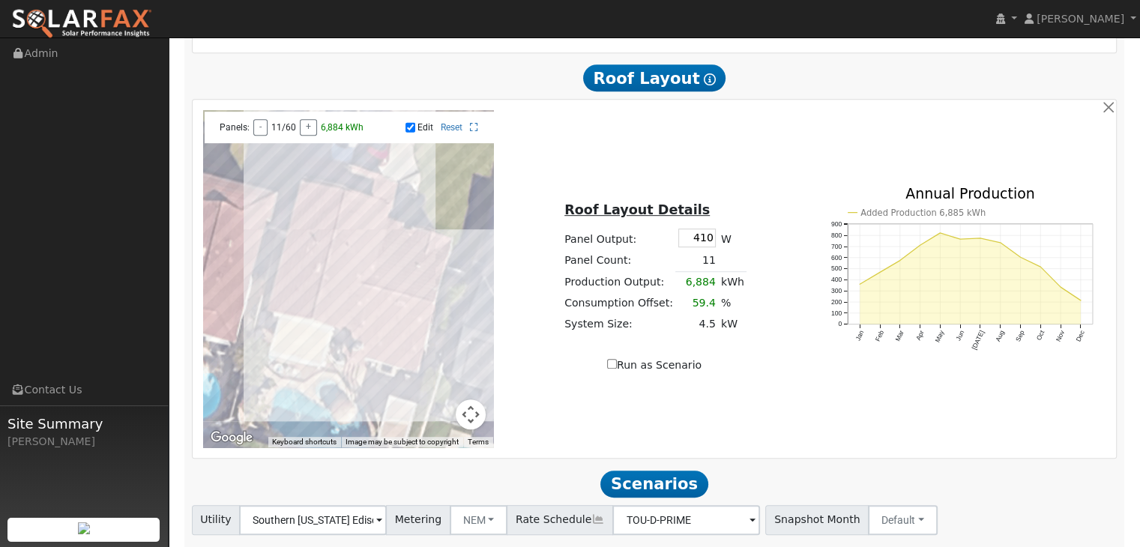
click at [347, 315] on div at bounding box center [348, 278] width 291 height 337
click at [350, 292] on div at bounding box center [348, 278] width 291 height 337
click at [354, 273] on div at bounding box center [348, 278] width 291 height 337
click at [364, 243] on div at bounding box center [348, 278] width 291 height 337
click at [708, 242] on input "410" at bounding box center [696, 238] width 37 height 19
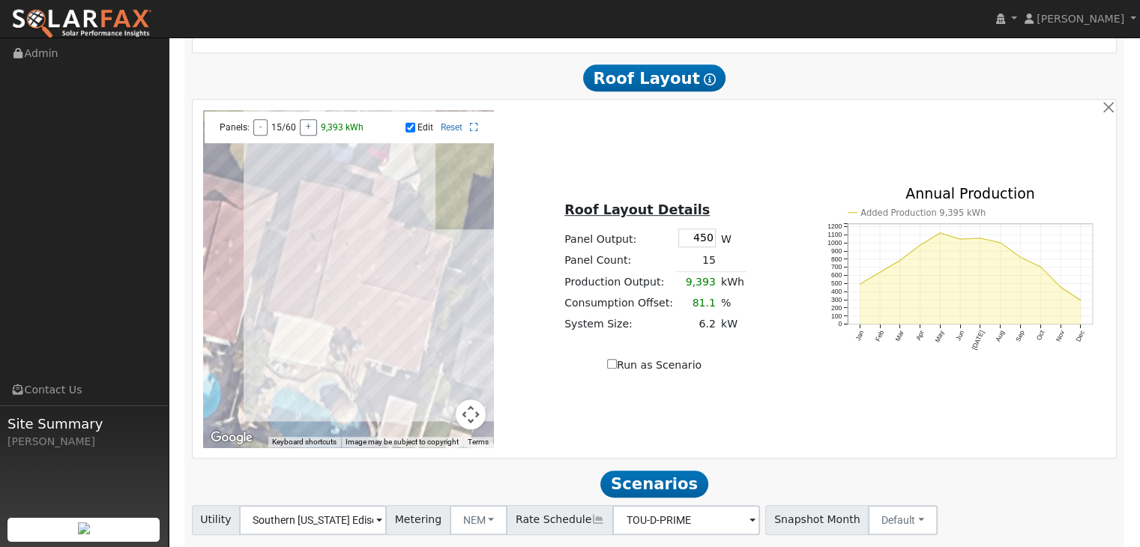
type input "450"
click at [747, 373] on div "Run as Scenario" at bounding box center [654, 366] width 291 height 16
click at [614, 367] on input "Run as Scenario" at bounding box center [612, 364] width 10 height 10
checkbox input "true"
type input "10309"
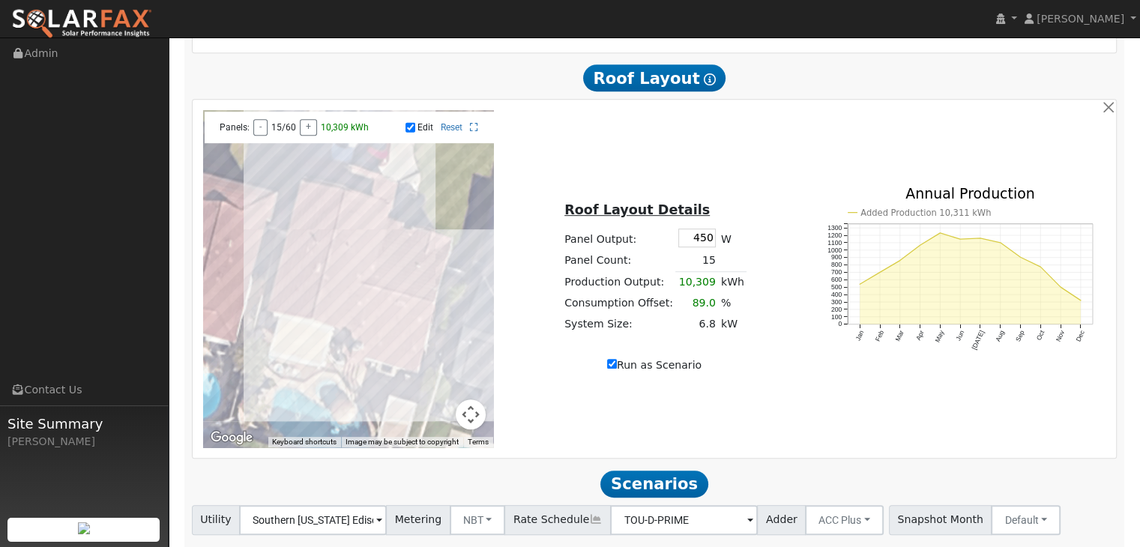
type input "100"
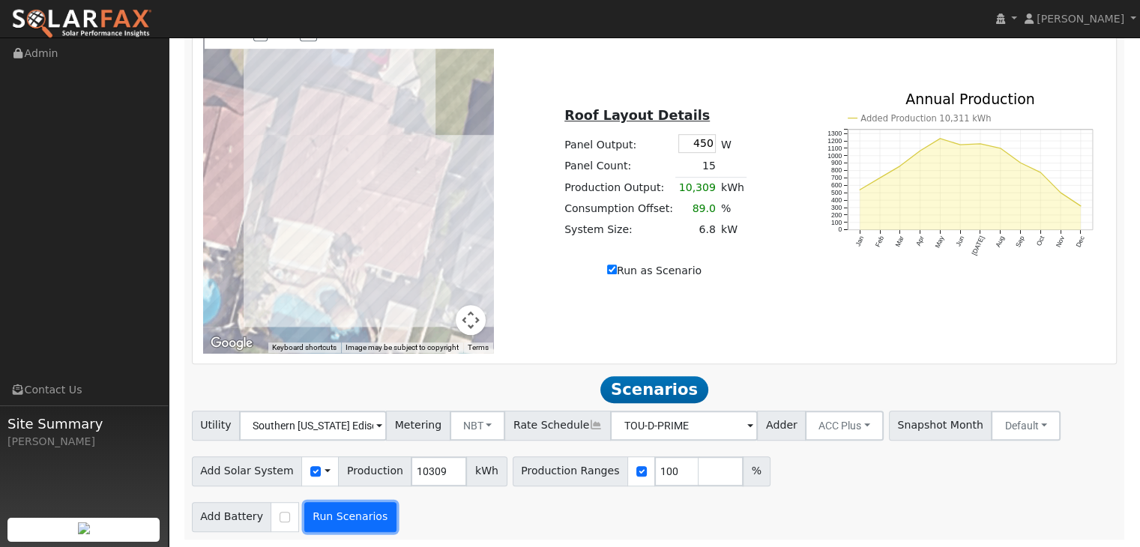
click at [340, 519] on button "Run Scenarios" at bounding box center [350, 517] width 92 height 30
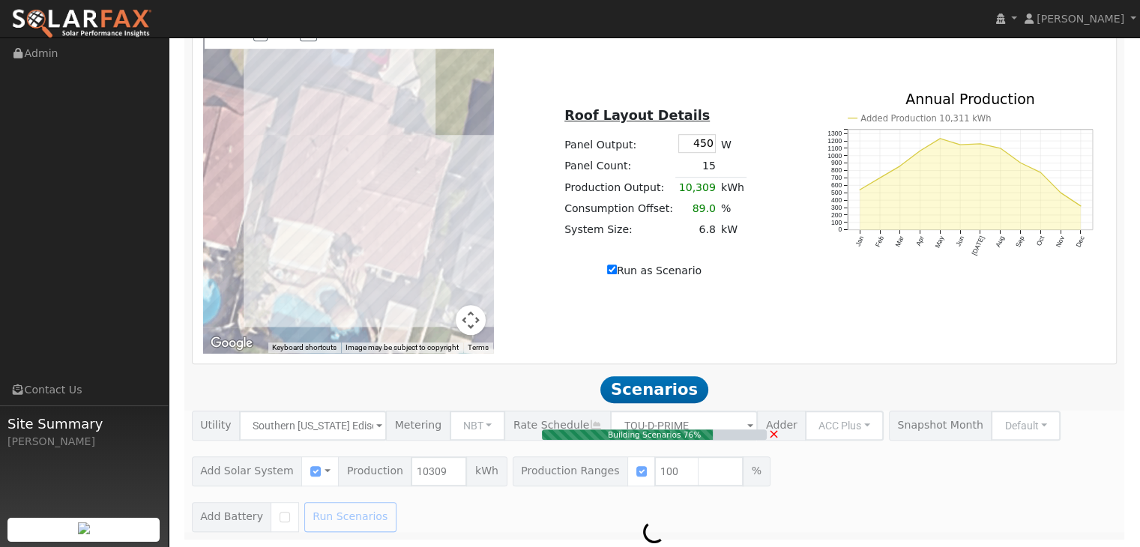
type input "6.8"
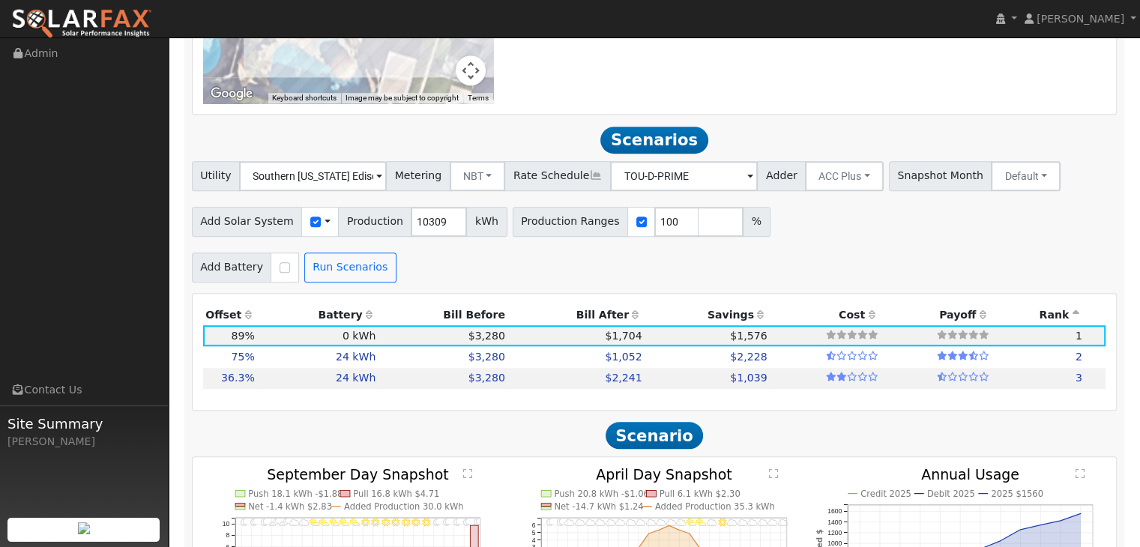
scroll to position [1127, 0]
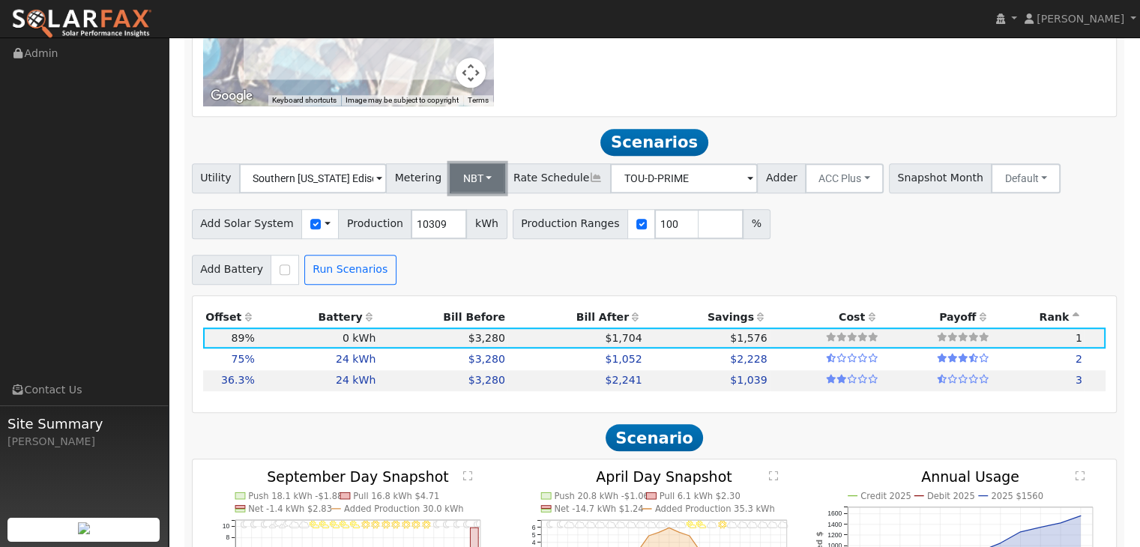
click at [476, 180] on button "NBT" at bounding box center [478, 178] width 56 height 30
click at [476, 216] on link "NEM" at bounding box center [490, 211] width 104 height 21
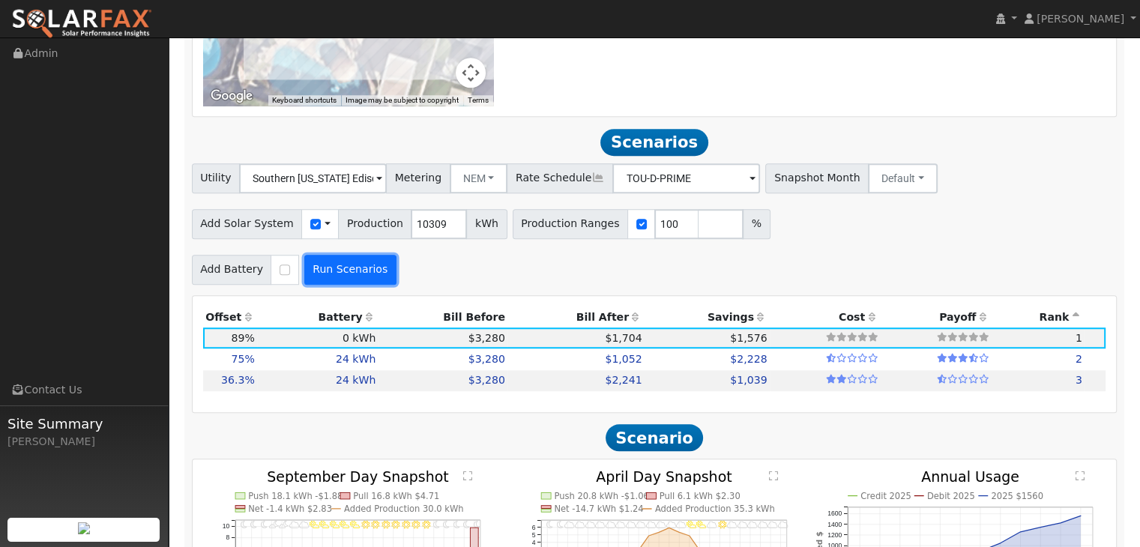
click at [322, 274] on button "Run Scenarios" at bounding box center [350, 270] width 92 height 30
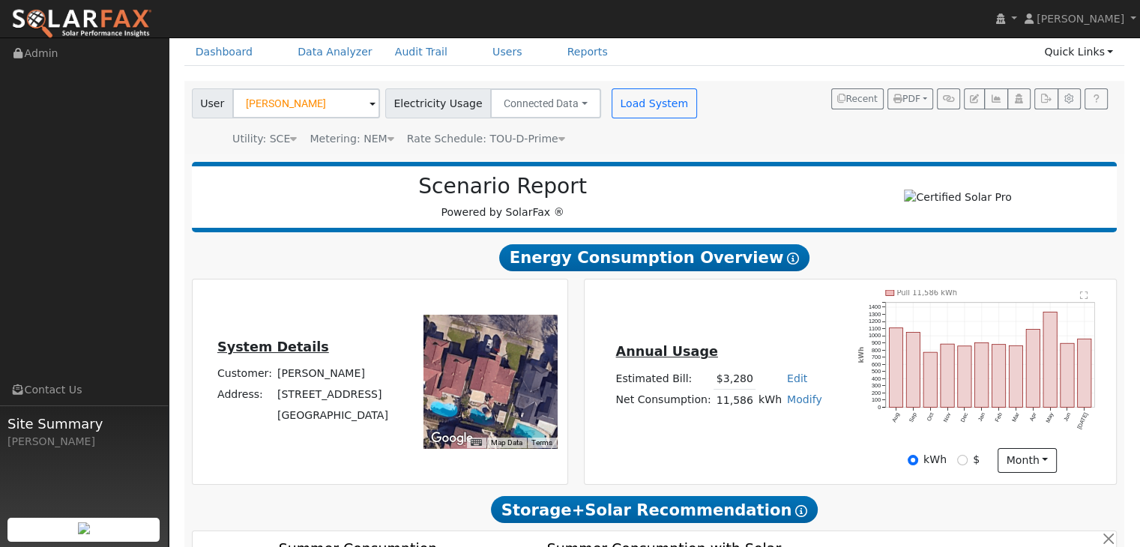
scroll to position [61, 0]
